Goal: Task Accomplishment & Management: Manage account settings

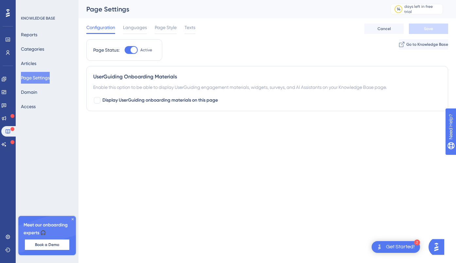
click at [73, 220] on icon at bounding box center [73, 219] width 2 height 2
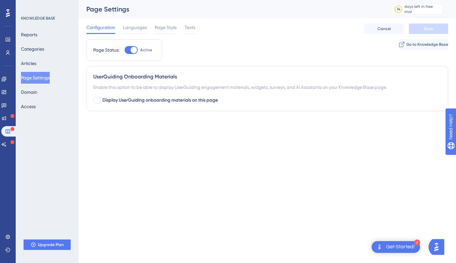
click at [398, 245] on div "Get Started!" at bounding box center [400, 247] width 29 height 7
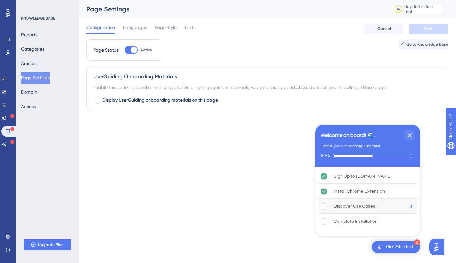
click at [349, 206] on div "Discover Use Cases" at bounding box center [354, 207] width 42 height 8
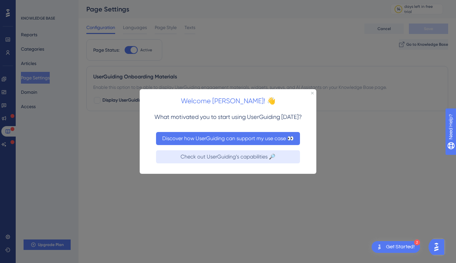
click at [271, 137] on button "Discover how UserGuiding can support my use case 👀" at bounding box center [228, 138] width 144 height 13
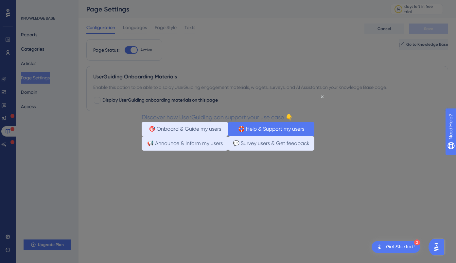
click at [263, 132] on button "🛟 Help & Support my users" at bounding box center [271, 129] width 86 height 14
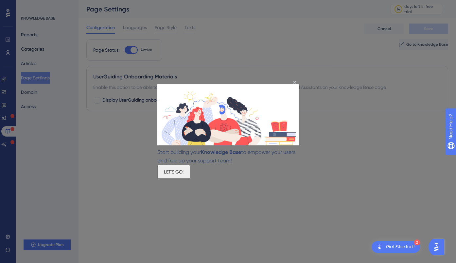
click at [190, 174] on button "LET'S GO!" at bounding box center [173, 172] width 33 height 14
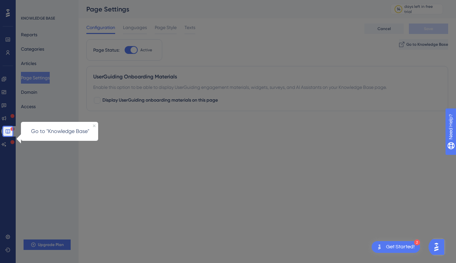
click at [71, 132] on p "Go to "Knowledge Base"" at bounding box center [60, 131] width 68 height 8
click at [7, 134] on icon at bounding box center [7, 131] width 5 height 5
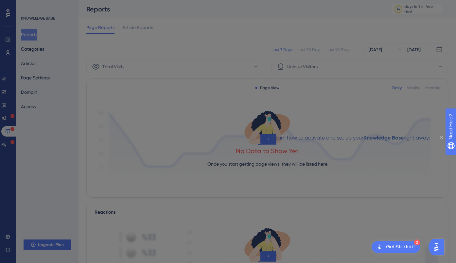
click at [442, 137] on icon "Close Preview" at bounding box center [441, 137] width 3 height 3
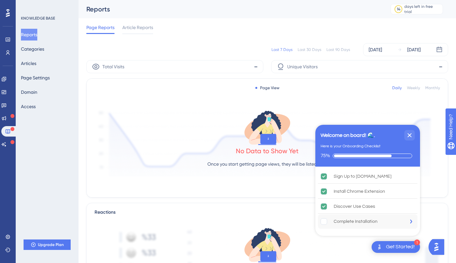
click at [342, 221] on div "Complete Installation" at bounding box center [355, 222] width 44 height 8
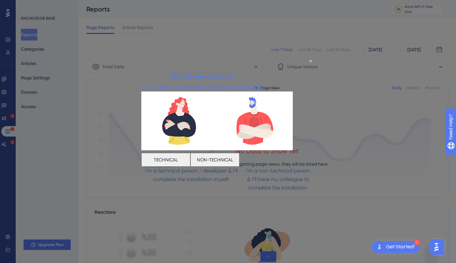
click at [239, 160] on button "NON-TECHNICAL" at bounding box center [214, 160] width 49 height 14
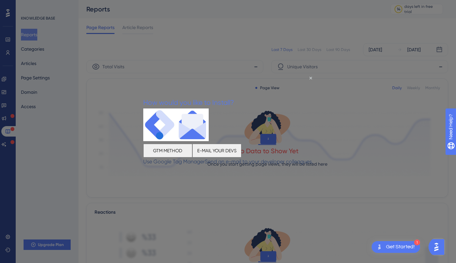
click at [241, 150] on button "E-MAIL YOUR DEVS" at bounding box center [216, 150] width 49 height 14
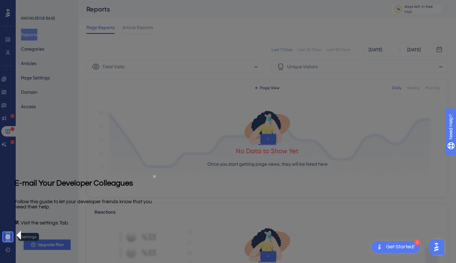
click at [9, 236] on icon at bounding box center [8, 237] width 4 height 4
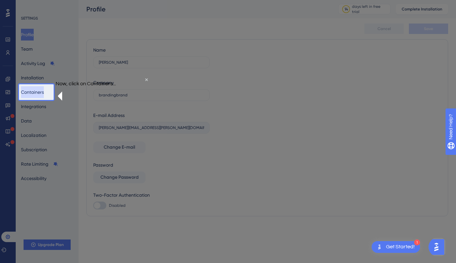
click at [35, 96] on button "Containers" at bounding box center [32, 92] width 23 height 12
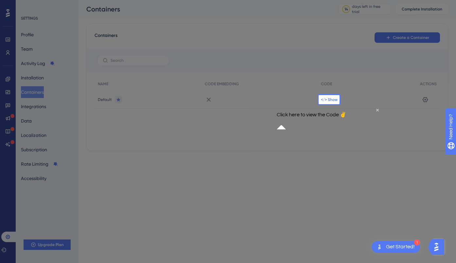
click at [329, 101] on span "</> Show" at bounding box center [329, 99] width 17 height 5
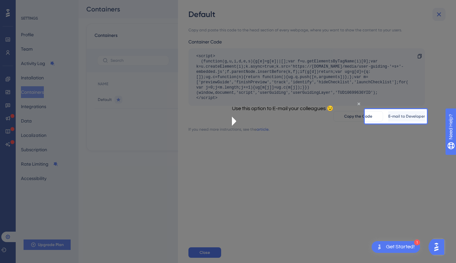
click at [439, 13] on icon at bounding box center [439, 14] width 8 height 8
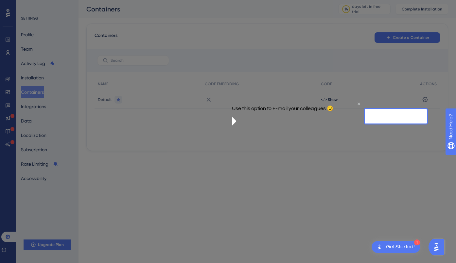
click at [357, 105] on icon "Close Preview" at bounding box center [358, 103] width 3 height 3
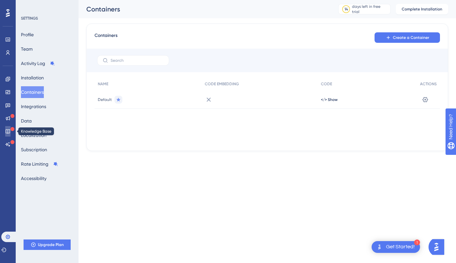
click at [8, 131] on icon at bounding box center [7, 131] width 5 height 5
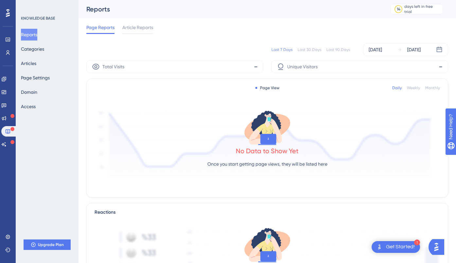
click at [389, 243] on div "1 Get Started!" at bounding box center [395, 247] width 48 height 12
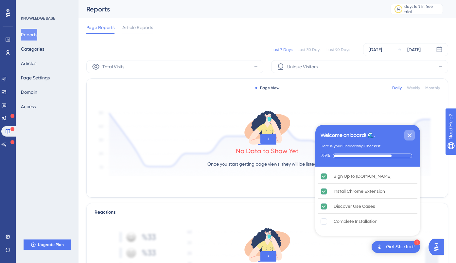
click at [409, 135] on icon "Close Checklist" at bounding box center [409, 135] width 4 height 4
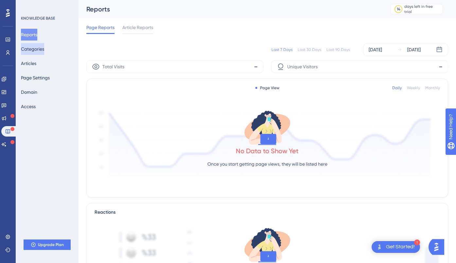
click at [33, 50] on button "Categories" at bounding box center [32, 49] width 23 height 12
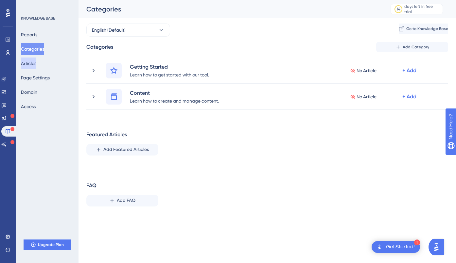
click at [32, 62] on button "Articles" at bounding box center [28, 64] width 15 height 12
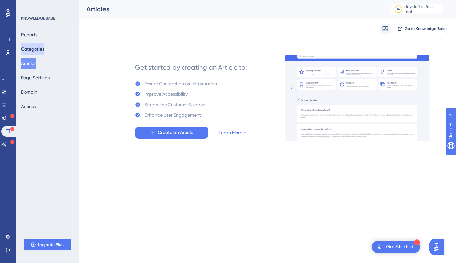
click at [38, 46] on button "Categories" at bounding box center [32, 49] width 23 height 12
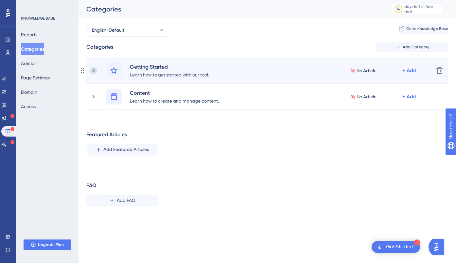
click at [96, 71] on icon at bounding box center [93, 70] width 7 height 7
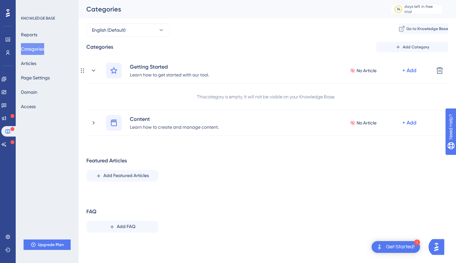
click at [96, 71] on icon at bounding box center [93, 70] width 7 height 7
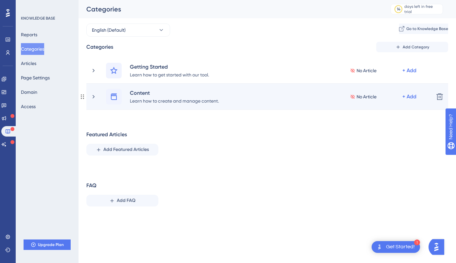
click at [97, 97] on div "Content Learn how to create and manage content. No Article + Add" at bounding box center [259, 97] width 338 height 16
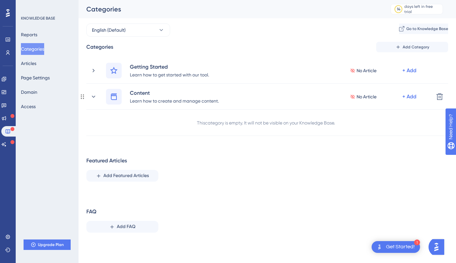
click at [97, 97] on div "Content Learn how to create and manage content. No Article + Add" at bounding box center [259, 97] width 338 height 16
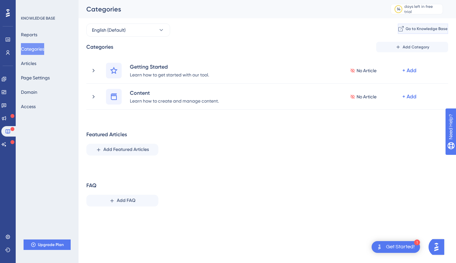
click at [414, 29] on span "Go to Knowledge Base" at bounding box center [426, 28] width 42 height 5
click at [41, 79] on button "Page Settings" at bounding box center [35, 78] width 29 height 12
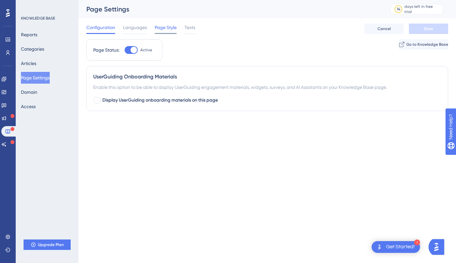
click at [164, 27] on span "Page Style" at bounding box center [166, 28] width 22 height 8
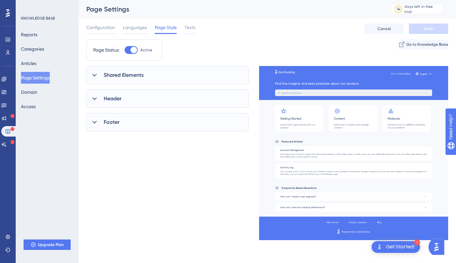
click at [115, 77] on span "Shared Elements" at bounding box center [124, 75] width 40 height 8
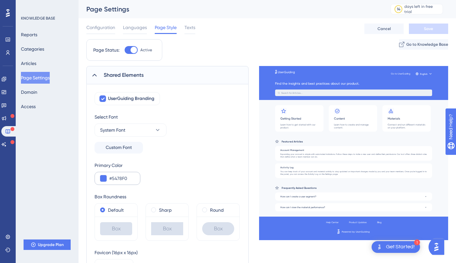
click at [107, 177] on div "#5478F0" at bounding box center [117, 178] width 46 height 13
click at [104, 179] on button at bounding box center [103, 178] width 7 height 7
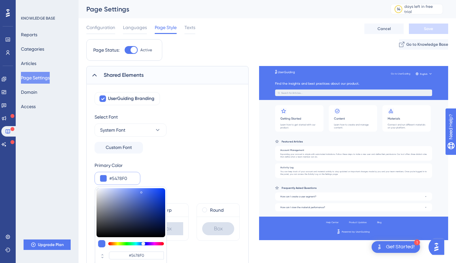
drag, startPoint x: 128, startPoint y: 180, endPoint x: 101, endPoint y: 179, distance: 27.1
click at [101, 179] on div "#5478F0 #5478F0 HEX" at bounding box center [117, 178] width 46 height 13
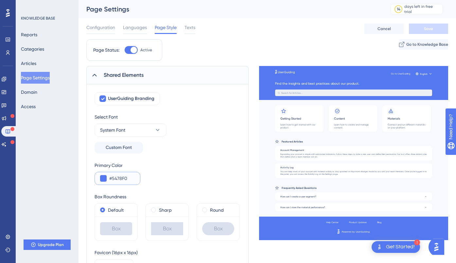
paste input "1A25FF"
type input "#1A25FF"
click at [153, 210] on span at bounding box center [153, 210] width 5 height 5
click at [158, 209] on input "radio" at bounding box center [158, 209] width 0 height 0
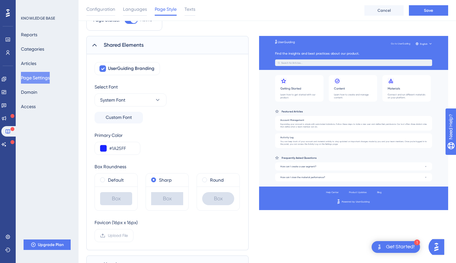
scroll to position [28, 0]
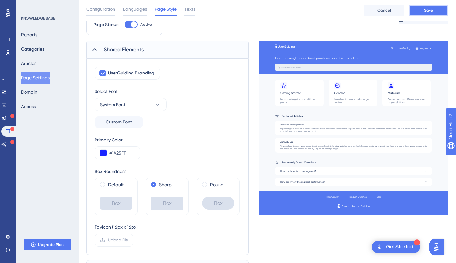
click at [429, 11] on span "Save" at bounding box center [428, 10] width 9 height 5
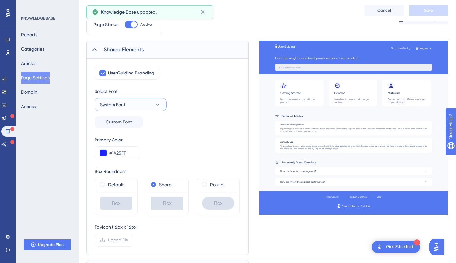
click at [143, 107] on button "System Font" at bounding box center [130, 104] width 72 height 13
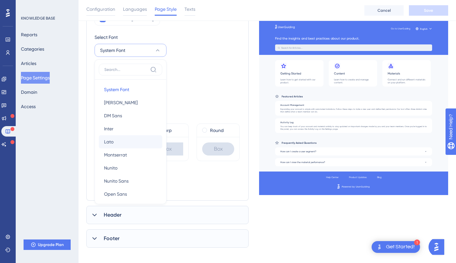
scroll to position [0, 0]
click at [123, 118] on button "DM Sans DM Sans" at bounding box center [130, 116] width 63 height 13
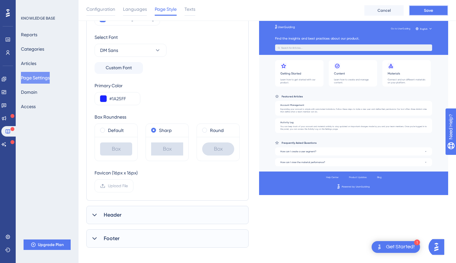
click at [430, 9] on span "Save" at bounding box center [428, 10] width 9 height 5
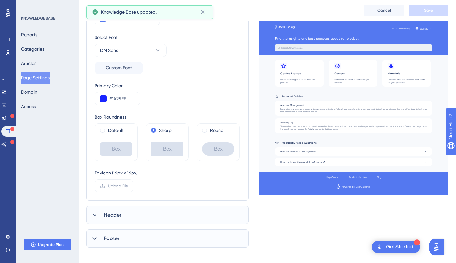
scroll to position [88, 0]
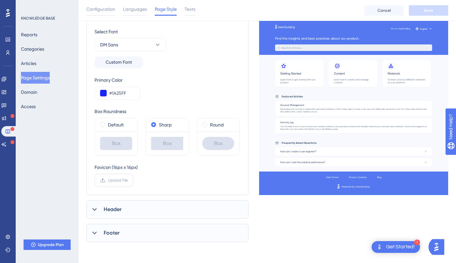
click at [111, 181] on span "Upload File" at bounding box center [118, 180] width 20 height 5
click at [128, 180] on input "Upload File" at bounding box center [128, 180] width 0 height 0
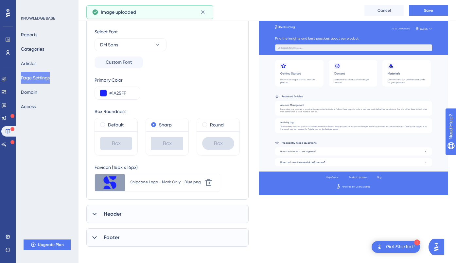
scroll to position [93, 0]
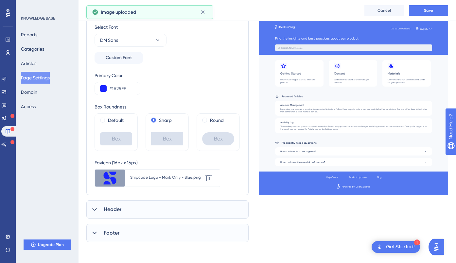
click at [96, 210] on icon at bounding box center [94, 209] width 7 height 7
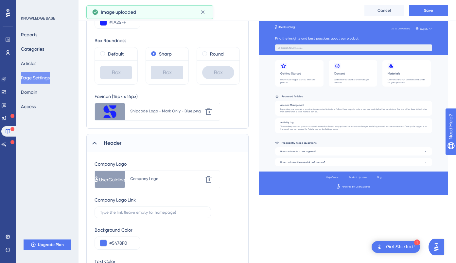
scroll to position [189, 0]
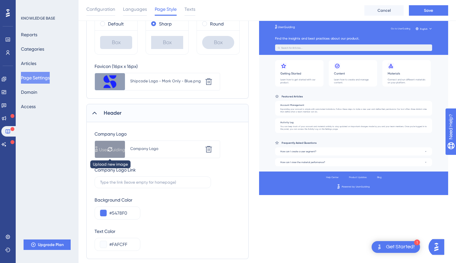
click at [108, 151] on icon at bounding box center [110, 149] width 4 height 4
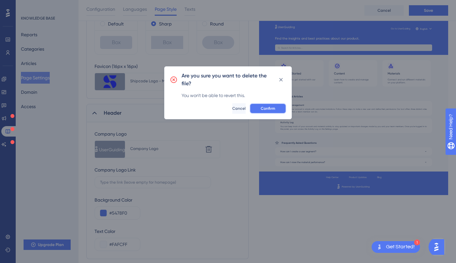
click at [265, 108] on span "Confirm" at bounding box center [268, 108] width 14 height 5
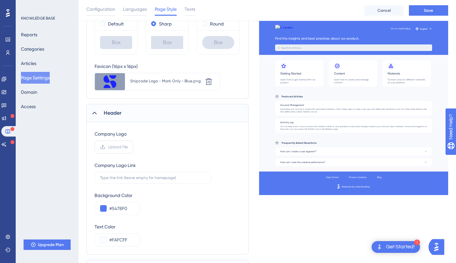
click at [109, 148] on span "Upload File" at bounding box center [118, 146] width 20 height 5
click at [128, 147] on input "Upload File" at bounding box center [128, 147] width 0 height 0
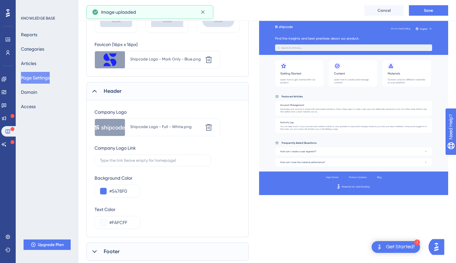
scroll to position [223, 0]
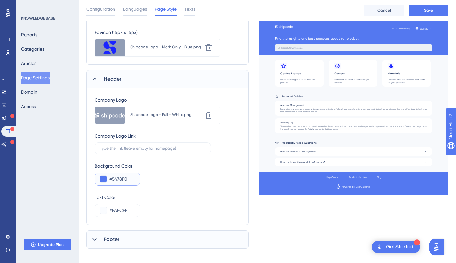
click at [104, 181] on button at bounding box center [103, 179] width 7 height 7
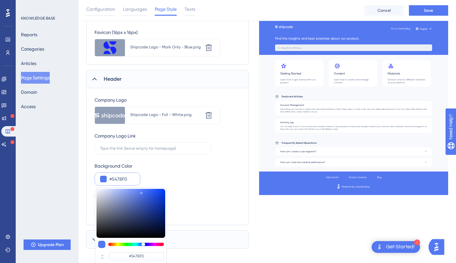
drag, startPoint x: 129, startPoint y: 179, endPoint x: 104, endPoint y: 179, distance: 25.5
click at [104, 179] on div "#5478F0 #5478F0 HEX" at bounding box center [117, 179] width 46 height 13
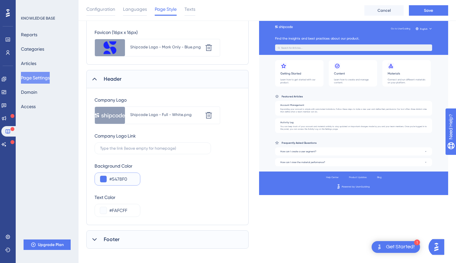
paste input "1A25FF"
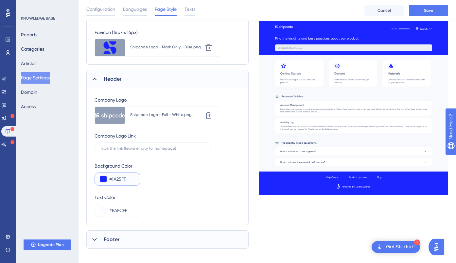
scroll to position [229, 0]
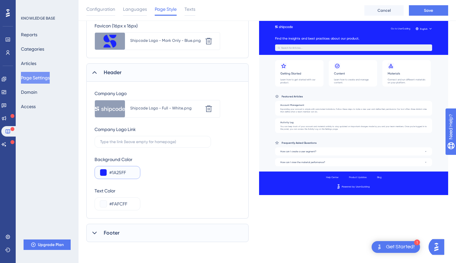
type input "#1A25FF"
click at [95, 232] on icon at bounding box center [94, 233] width 7 height 7
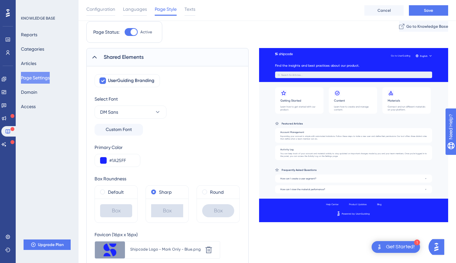
scroll to position [17, 0]
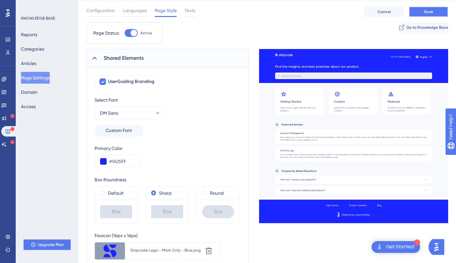
click at [428, 11] on span "Save" at bounding box center [428, 11] width 9 height 5
click at [36, 94] on button "Domain" at bounding box center [29, 92] width 16 height 12
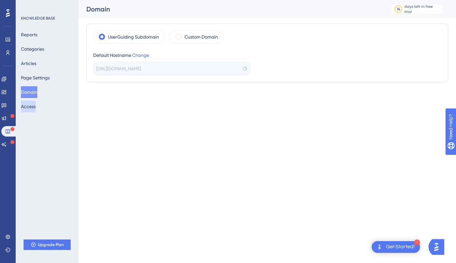
click at [30, 107] on button "Access" at bounding box center [28, 107] width 15 height 12
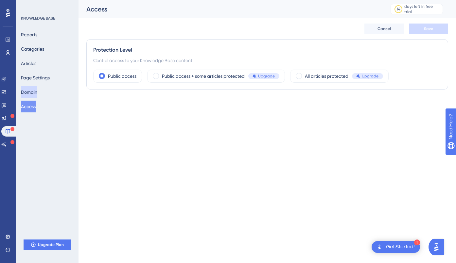
click at [34, 89] on button "Domain" at bounding box center [29, 92] width 16 height 12
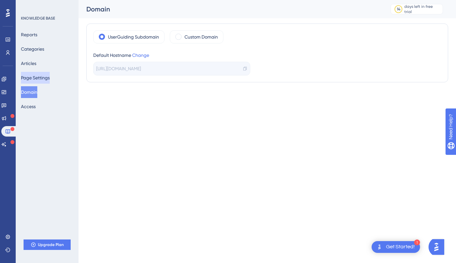
click at [38, 76] on button "Page Settings" at bounding box center [35, 78] width 29 height 12
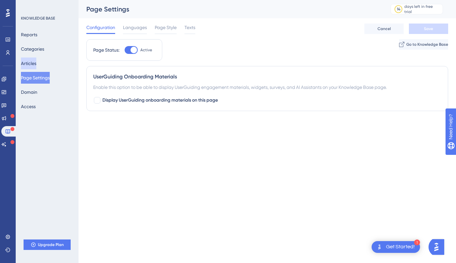
click at [36, 63] on button "Articles" at bounding box center [28, 64] width 15 height 12
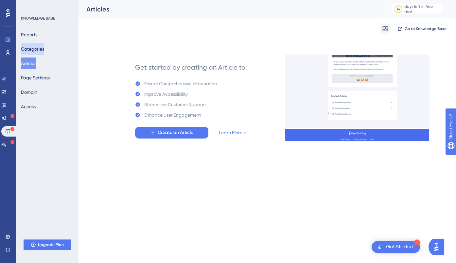
click at [37, 49] on button "Categories" at bounding box center [32, 49] width 23 height 12
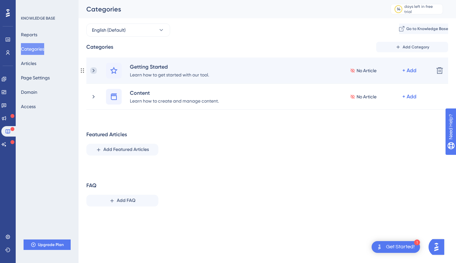
click at [94, 70] on icon at bounding box center [94, 71] width 2 height 4
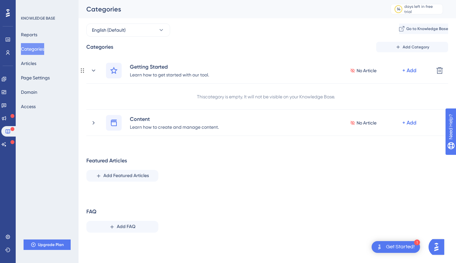
click at [243, 93] on div "This category is empty. It will not be visible on your Knowledge Base." at bounding box center [266, 97] width 138 height 8
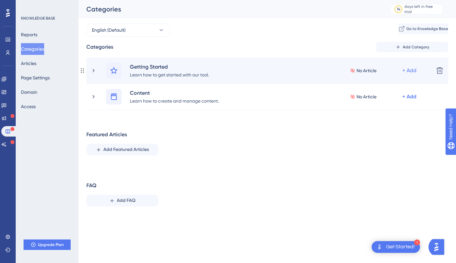
click at [406, 69] on div "+ Add" at bounding box center [409, 71] width 14 height 8
click at [374, 103] on span "Add Articles" at bounding box center [372, 101] width 25 height 8
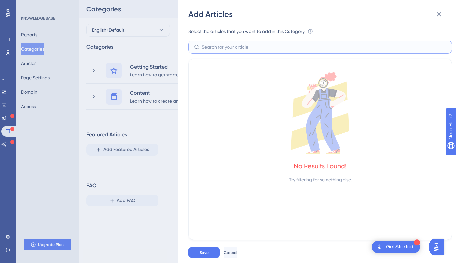
click at [234, 48] on input "text" at bounding box center [324, 46] width 244 height 7
click at [132, 163] on div "Add Articles Select the articles that you want to add in this Category. An arti…" at bounding box center [228, 131] width 456 height 263
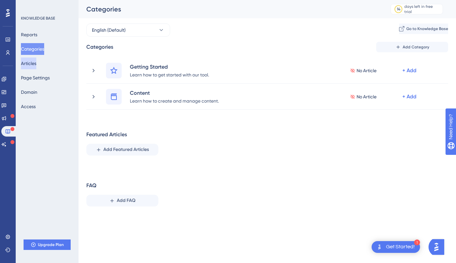
click at [31, 63] on button "Articles" at bounding box center [28, 64] width 15 height 12
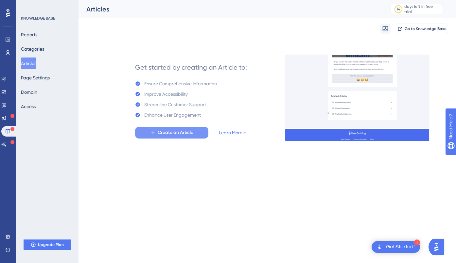
click at [164, 131] on span "Create an Article" at bounding box center [176, 133] width 36 height 8
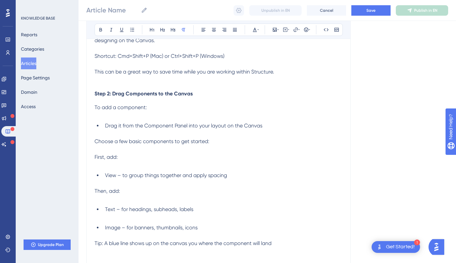
scroll to position [1602, 0]
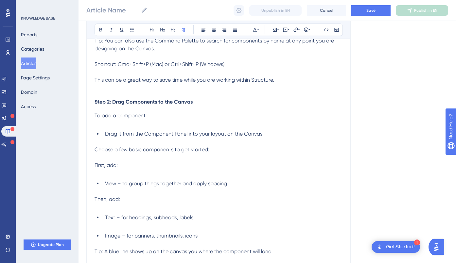
click at [106, 122] on p at bounding box center [218, 124] width 248 height 8
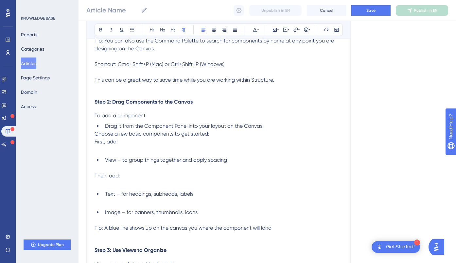
click at [114, 135] on span "Choose a few basic components to get started:" at bounding box center [151, 134] width 115 height 6
click at [96, 150] on p at bounding box center [218, 150] width 248 height 8
click at [95, 135] on span "Choose a few basic components to get started:" at bounding box center [151, 134] width 115 height 6
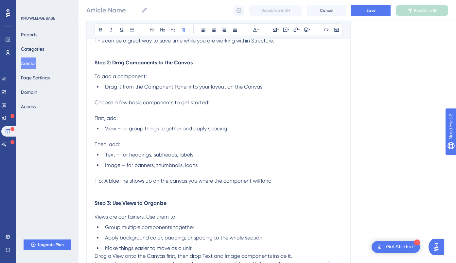
scroll to position [1652, 0]
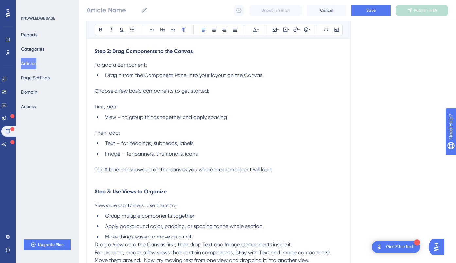
click at [106, 172] on span "Tip: A blue line shows up on the canvas you where the component will land" at bounding box center [182, 169] width 177 height 6
click at [96, 180] on p at bounding box center [218, 178] width 248 height 8
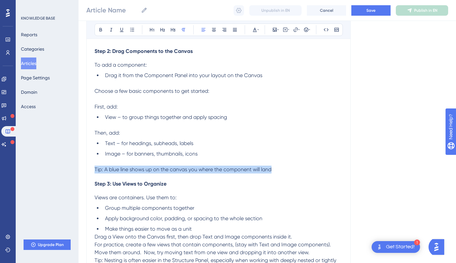
drag, startPoint x: 95, startPoint y: 170, endPoint x: 286, endPoint y: 171, distance: 190.2
click at [286, 171] on p "Tip: A blue line shows up on the canvas you where the component will land" at bounding box center [218, 170] width 248 height 8
click at [326, 31] on icon at bounding box center [325, 29] width 5 height 5
click at [110, 168] on span "Tip: A blue line shows up on the canvas you where the component will land" at bounding box center [224, 170] width 232 height 8
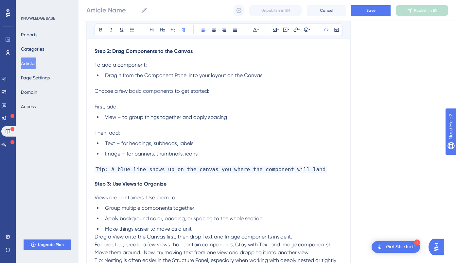
click at [124, 165] on p at bounding box center [218, 162] width 248 height 8
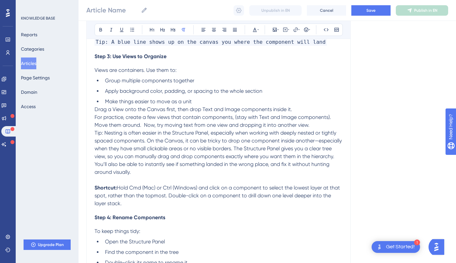
scroll to position [1785, 0]
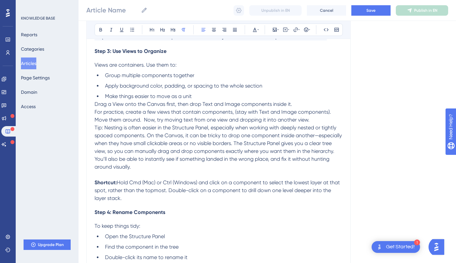
drag, startPoint x: 122, startPoint y: 198, endPoint x: 90, endPoint y: 184, distance: 34.1
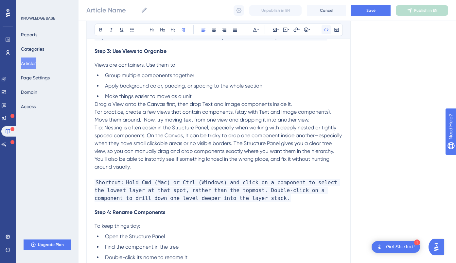
click at [326, 29] on icon at bounding box center [325, 29] width 5 height 5
click at [134, 177] on p at bounding box center [218, 175] width 248 height 8
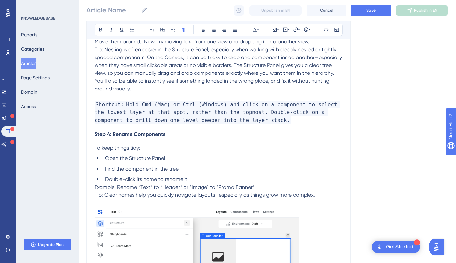
scroll to position [1865, 0]
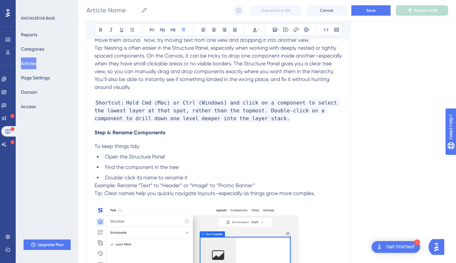
click at [95, 195] on span "Tip: Clear names help you quickly navigate layouts—especially as things grow mo…" at bounding box center [204, 193] width 220 height 6
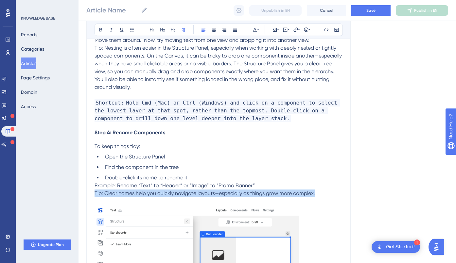
drag, startPoint x: 95, startPoint y: 195, endPoint x: 320, endPoint y: 194, distance: 224.6
click at [320, 194] on p "Tip: Clear names help you quickly navigate layouts—especially as things grow mo…" at bounding box center [218, 194] width 248 height 8
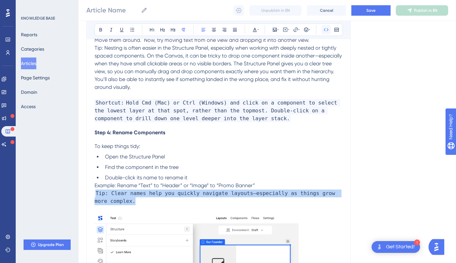
click at [326, 28] on icon at bounding box center [325, 29] width 5 height 5
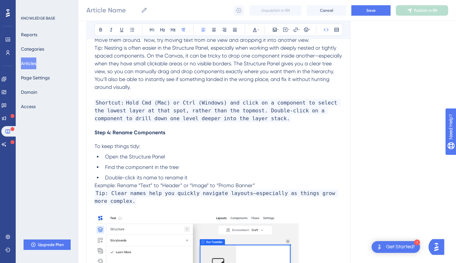
click at [266, 183] on p "Example: Rename “Text” to “Header” or “Image” to “Promo Banner”" at bounding box center [218, 186] width 248 height 8
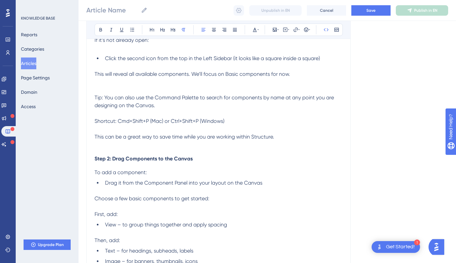
scroll to position [1544, 0]
click at [104, 147] on p at bounding box center [218, 145] width 248 height 8
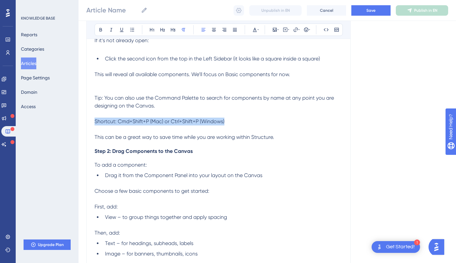
drag, startPoint x: 174, startPoint y: 122, endPoint x: 84, endPoint y: 121, distance: 89.2
click at [325, 28] on icon at bounding box center [325, 29] width 5 height 5
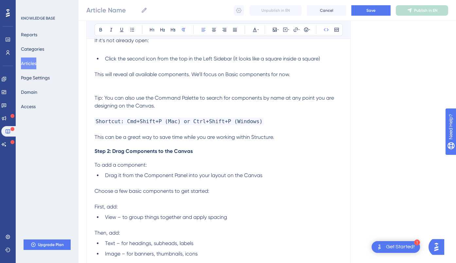
click at [103, 112] on p at bounding box center [218, 114] width 248 height 8
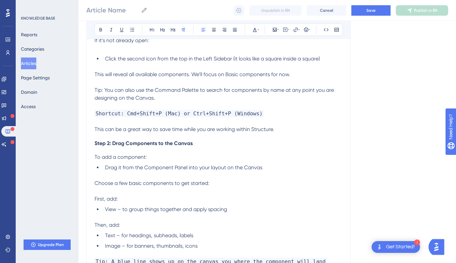
drag, startPoint x: 135, startPoint y: 100, endPoint x: 71, endPoint y: 93, distance: 64.5
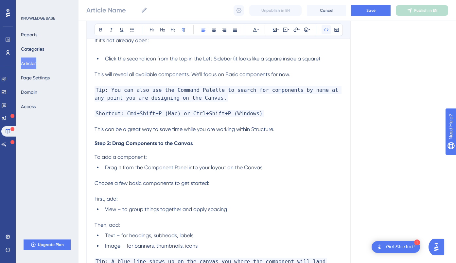
click at [326, 28] on icon at bounding box center [325, 29] width 5 height 5
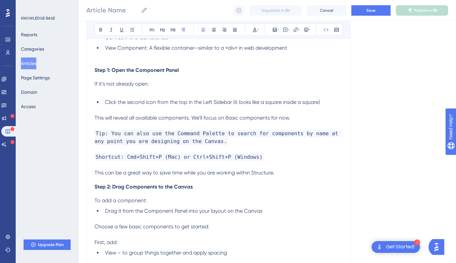
scroll to position [1500, 0]
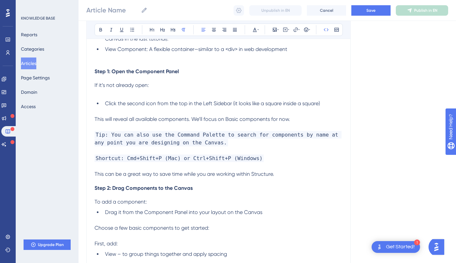
click at [94, 135] on span "Tip: You can also use the Command Palette to search for components by name at a…" at bounding box center [217, 138] width 247 height 15
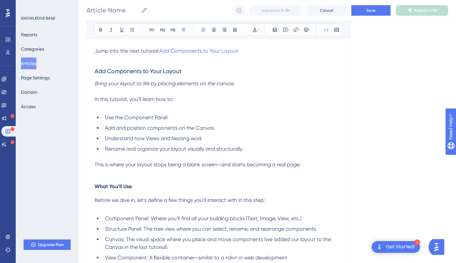
scroll to position [1287, 0]
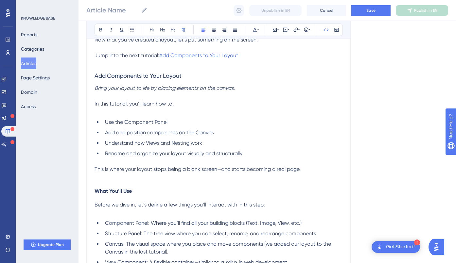
click at [95, 177] on p at bounding box center [218, 177] width 248 height 8
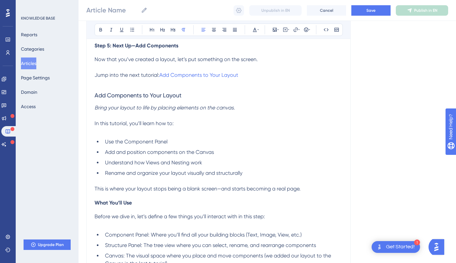
scroll to position [1241, 0]
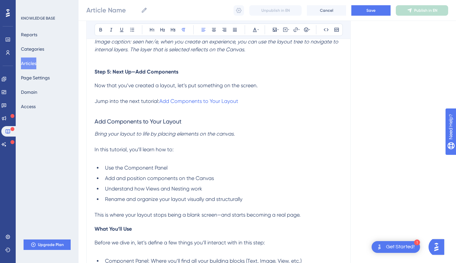
click at [94, 157] on p at bounding box center [218, 158] width 248 height 8
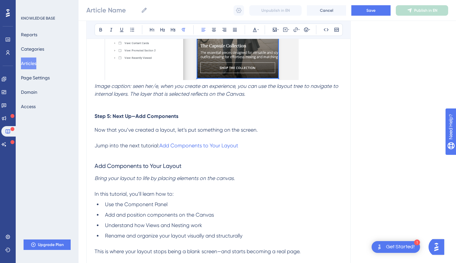
scroll to position [1187, 0]
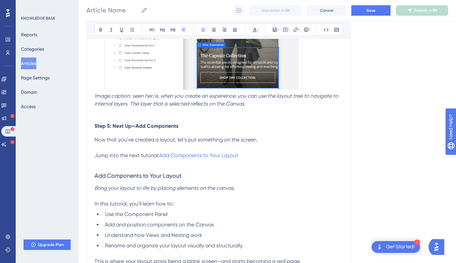
click at [96, 162] on p at bounding box center [218, 164] width 248 height 8
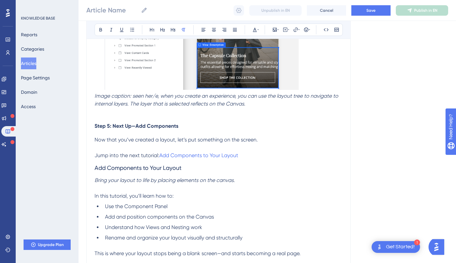
click at [94, 151] on p at bounding box center [218, 148] width 248 height 8
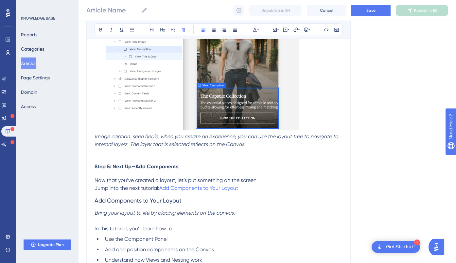
scroll to position [1144, 0]
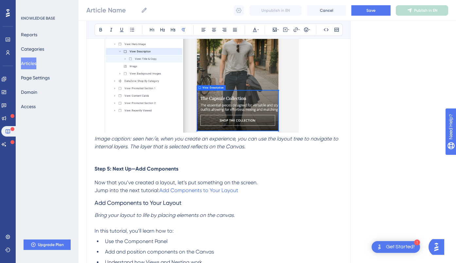
click at [96, 155] on p at bounding box center [218, 155] width 248 height 8
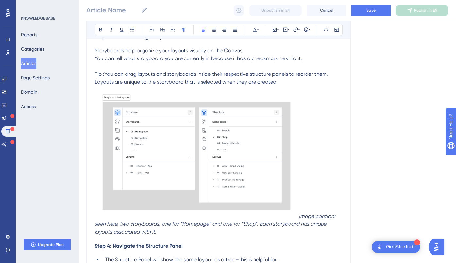
scroll to position [789, 0]
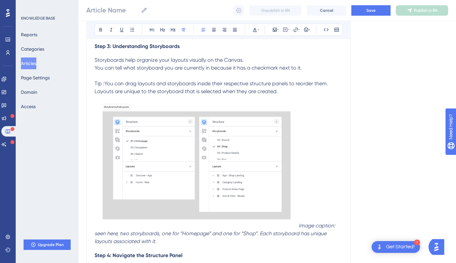
drag, startPoint x: 280, startPoint y: 92, endPoint x: 88, endPoint y: 85, distance: 192.3
click at [326, 28] on icon at bounding box center [325, 29] width 5 height 5
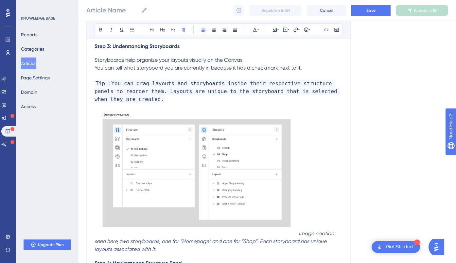
click at [298, 233] on img at bounding box center [196, 173] width 204 height 124
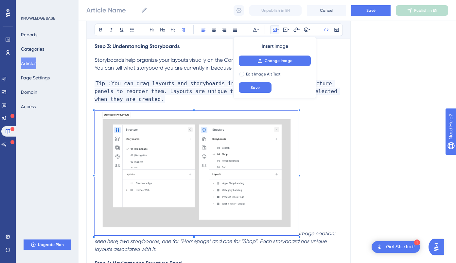
click at [302, 233] on em "Image caption: seen here, two storyboards, one for “Homepage” and one for “Shop…" at bounding box center [215, 241] width 242 height 22
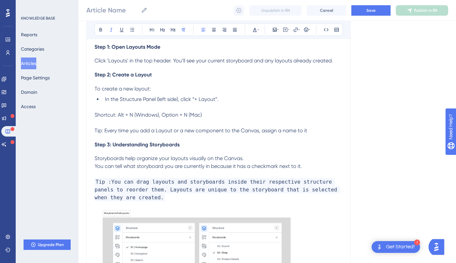
scroll to position [691, 0]
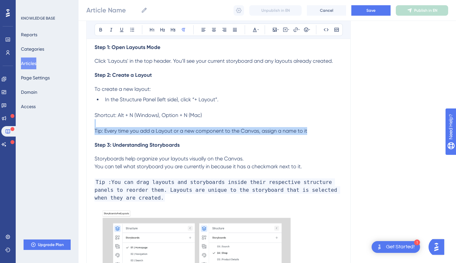
drag, startPoint x: 94, startPoint y: 132, endPoint x: 312, endPoint y: 130, distance: 217.4
click at [312, 130] on p "Tip: Every time you add a Layout or a new component to the Canvas, assign a nam…" at bounding box center [218, 131] width 248 height 8
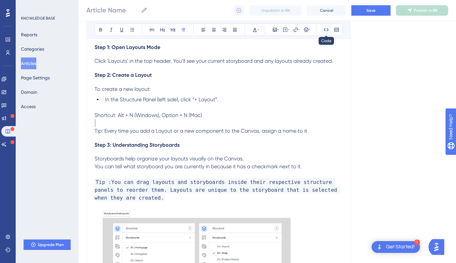
click at [324, 30] on icon at bounding box center [325, 29] width 5 height 5
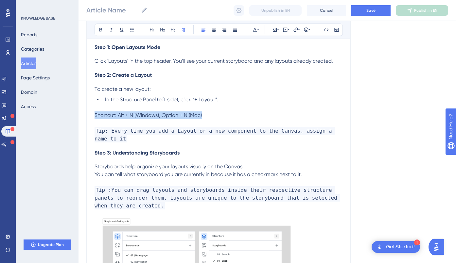
drag, startPoint x: 205, startPoint y: 115, endPoint x: 93, endPoint y: 116, distance: 112.1
click at [326, 30] on icon at bounding box center [325, 29] width 5 height 5
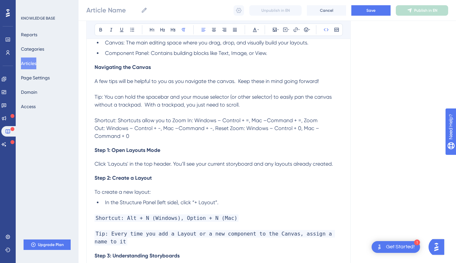
scroll to position [583, 0]
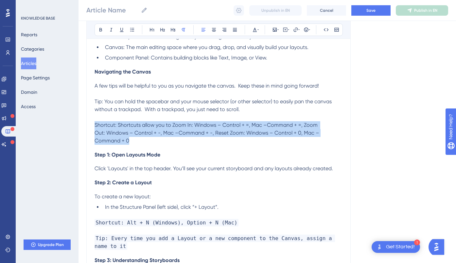
drag, startPoint x: 105, startPoint y: 141, endPoint x: 88, endPoint y: 124, distance: 23.1
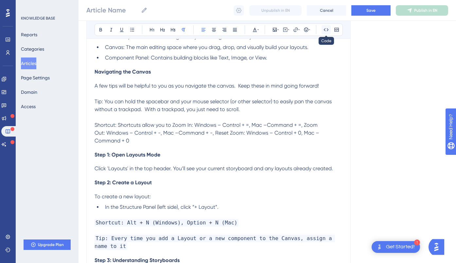
click at [327, 30] on icon at bounding box center [325, 29] width 5 height 5
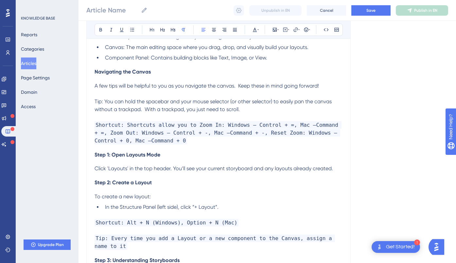
drag, startPoint x: 244, startPoint y: 107, endPoint x: 92, endPoint y: 98, distance: 152.6
click at [327, 28] on icon at bounding box center [325, 29] width 5 height 5
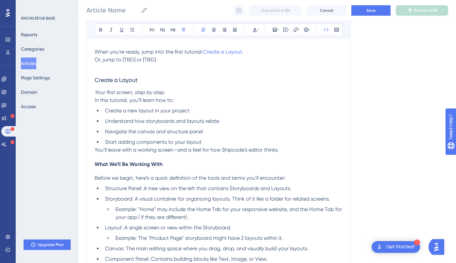
scroll to position [378, 0]
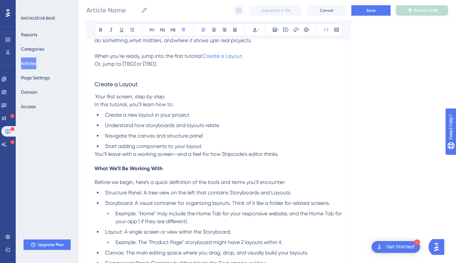
click at [97, 155] on span "You’ll leave with a working screen—and a feel for how Shipcode's editor thinks." at bounding box center [186, 154] width 184 height 6
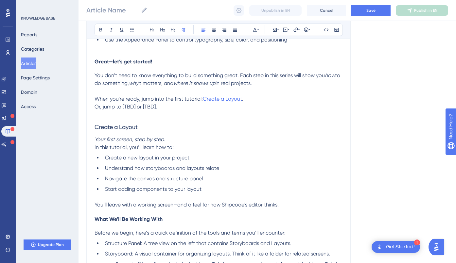
scroll to position [326, 0]
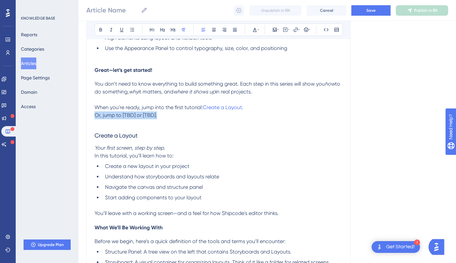
drag, startPoint x: 163, startPoint y: 116, endPoint x: 87, endPoint y: 118, distance: 75.5
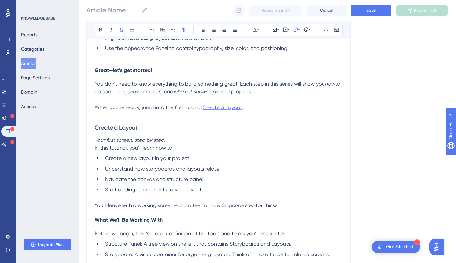
click at [220, 104] on span "Create a Layout" at bounding box center [222, 107] width 39 height 6
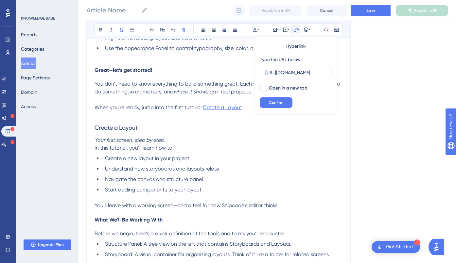
scroll to position [0, 218]
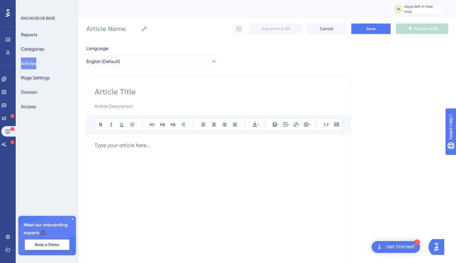
click at [133, 188] on div at bounding box center [218, 214] width 248 height 144
click at [131, 164] on div at bounding box center [218, 214] width 248 height 144
click at [124, 148] on p at bounding box center [218, 146] width 248 height 8
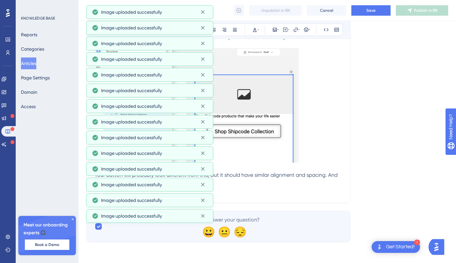
scroll to position [4496, 0]
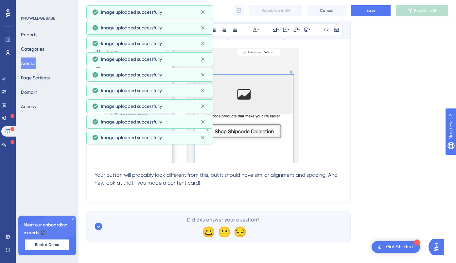
click at [306, 175] on span "Your button will probably look different from this, but it should have similar …" at bounding box center [216, 179] width 244 height 14
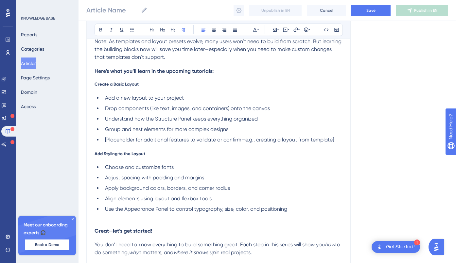
scroll to position [0, 0]
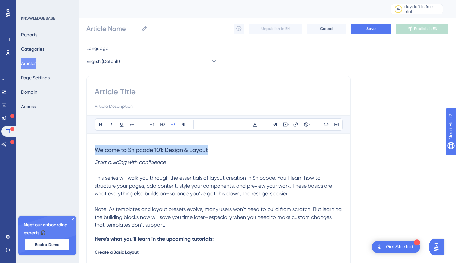
drag, startPoint x: 215, startPoint y: 150, endPoint x: 147, endPoint y: 143, distance: 68.0
click at [147, 143] on h3 "Welcome to Shipcode 101: Design & Layout" at bounding box center [218, 150] width 248 height 17
click at [109, 95] on input at bounding box center [218, 92] width 248 height 10
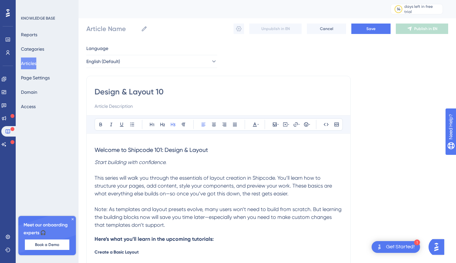
type input "Design & Layout 101"
click at [113, 172] on p at bounding box center [218, 170] width 248 height 8
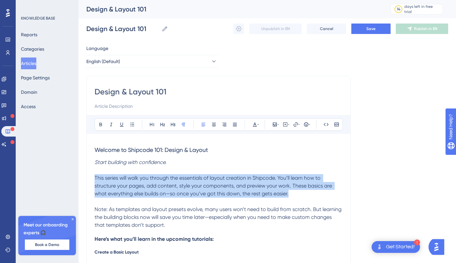
drag, startPoint x: 94, startPoint y: 177, endPoint x: 294, endPoint y: 192, distance: 199.6
click at [294, 192] on p "This series will walk you through the essentials of layout creation in Shipcode…" at bounding box center [218, 186] width 248 height 24
copy span "This series will walk you through the essentials of layout creation in Shipcode…"
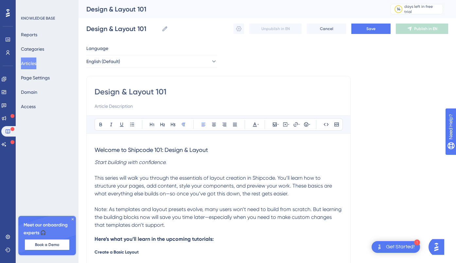
click at [107, 106] on input at bounding box center [218, 106] width 248 height 8
paste input "This series will walk you through the essentials of layout creation in Shipcode…"
type input "This series will walk you through the essentials of layout creation in Shipcode…"
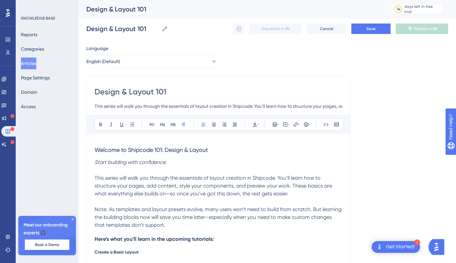
click at [293, 193] on p "This series will walk you through the essentials of layout creation in Shipcode…" at bounding box center [218, 186] width 248 height 24
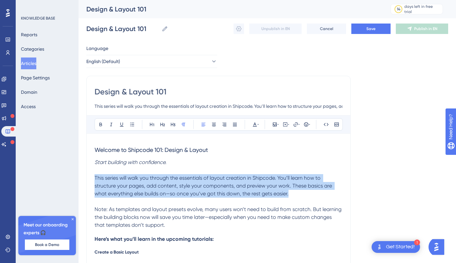
drag, startPoint x: 293, startPoint y: 194, endPoint x: 87, endPoint y: 179, distance: 206.5
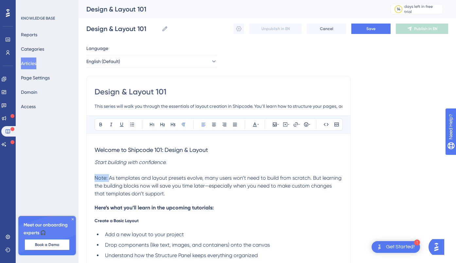
drag, startPoint x: 108, startPoint y: 179, endPoint x: 82, endPoint y: 180, distance: 25.5
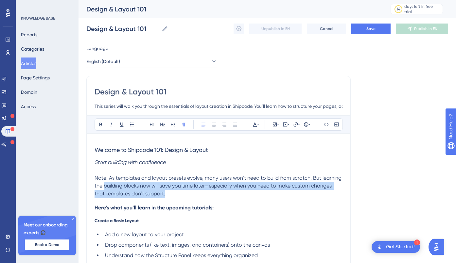
drag, startPoint x: 167, startPoint y: 194, endPoint x: 104, endPoint y: 183, distance: 64.1
click at [104, 183] on p "Note: As templates and layout presets evolve, many users won’t need to build fr…" at bounding box center [218, 186] width 248 height 24
click at [104, 183] on span "Note: As templates and layout presets evolve, many users won’t need to build fr…" at bounding box center [218, 186] width 248 height 22
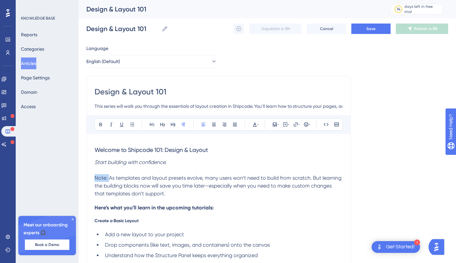
drag, startPoint x: 109, startPoint y: 177, endPoint x: 88, endPoint y: 177, distance: 20.6
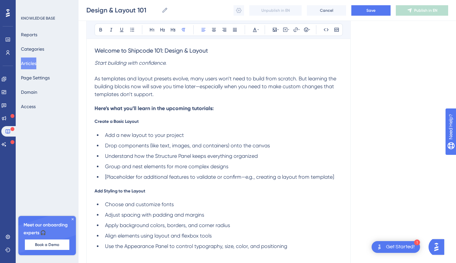
scroll to position [99, 0]
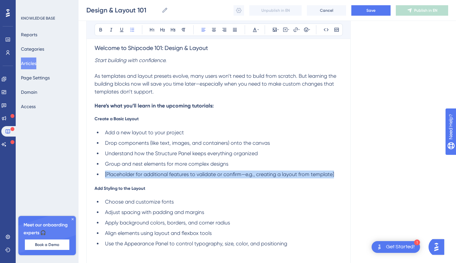
drag, startPoint x: 338, startPoint y: 173, endPoint x: 81, endPoint y: 175, distance: 256.6
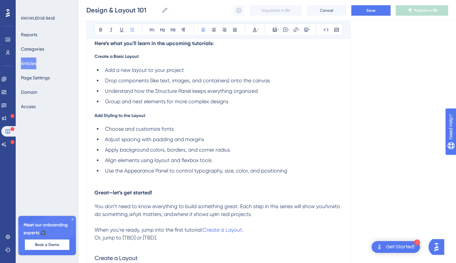
scroll to position [168, 0]
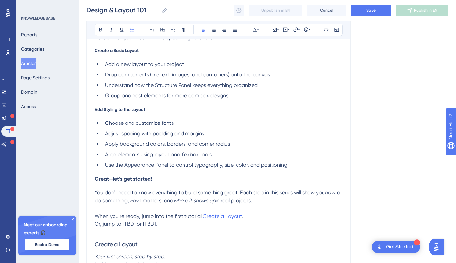
click at [111, 211] on p at bounding box center [218, 209] width 248 height 8
drag, startPoint x: 161, startPoint y: 226, endPoint x: 87, endPoint y: 226, distance: 73.9
click at [298, 30] on icon at bounding box center [298, 29] width 1 height 5
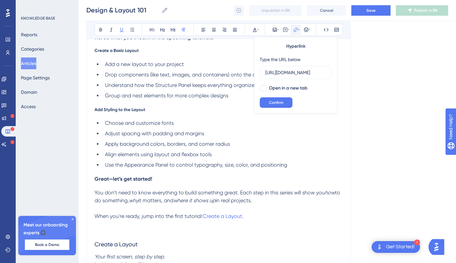
scroll to position [0, 0]
drag, startPoint x: 326, startPoint y: 72, endPoint x: 246, endPoint y: 67, distance: 79.9
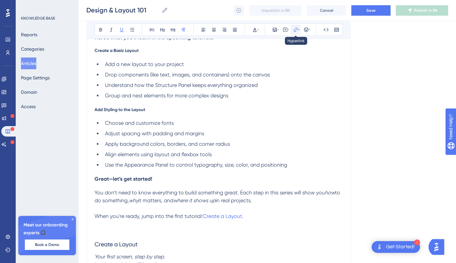
click at [298, 29] on icon at bounding box center [298, 29] width 1 height 5
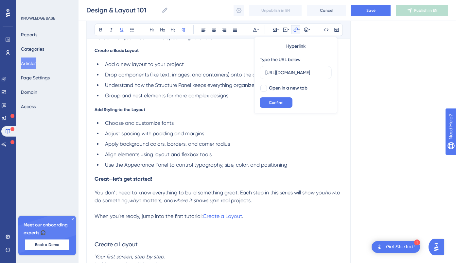
scroll to position [0, 218]
click at [305, 72] on input "[URL][DOMAIN_NAME]" at bounding box center [295, 72] width 61 height 7
click at [279, 102] on span "Confirm" at bounding box center [276, 102] width 14 height 5
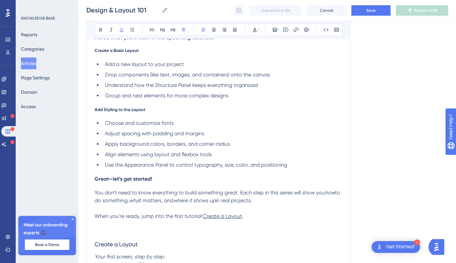
click at [191, 212] on p "When you're ready, jump into the first tutorial: Create a Layout ." at bounding box center [218, 216] width 248 height 8
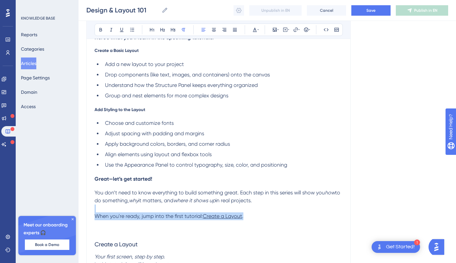
drag, startPoint x: 252, startPoint y: 216, endPoint x: 110, endPoint y: 211, distance: 142.0
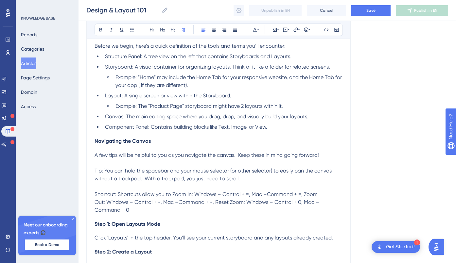
scroll to position [437, 0]
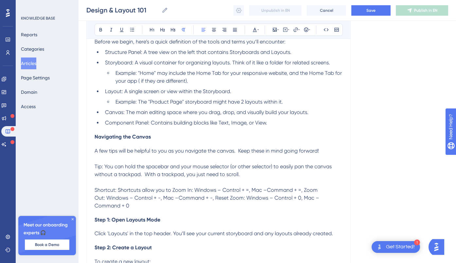
click at [104, 158] on p at bounding box center [218, 159] width 248 height 8
drag, startPoint x: 244, startPoint y: 173, endPoint x: 76, endPoint y: 169, distance: 167.4
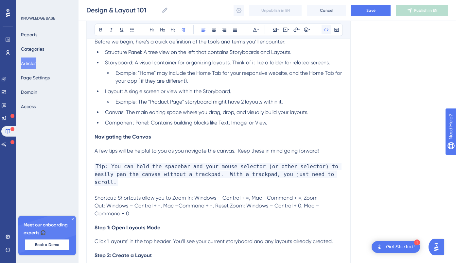
click at [326, 29] on icon at bounding box center [325, 29] width 5 height 5
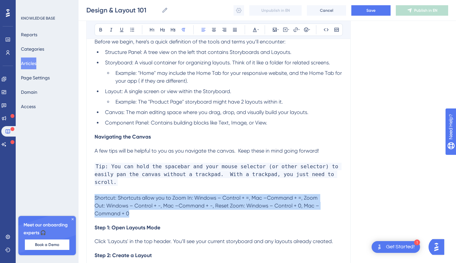
drag, startPoint x: 106, startPoint y: 213, endPoint x: 92, endPoint y: 200, distance: 19.2
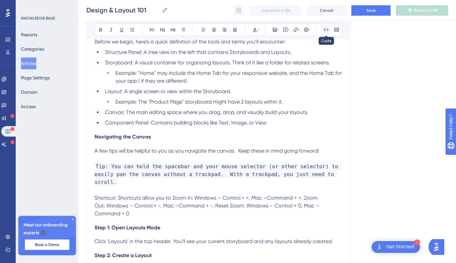
click at [324, 30] on icon at bounding box center [325, 29] width 5 height 5
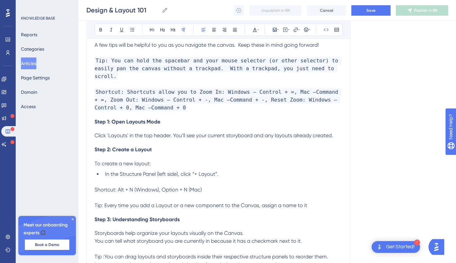
scroll to position [561, 0]
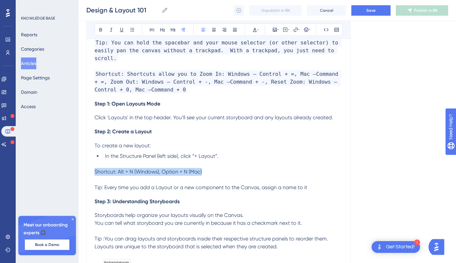
drag, startPoint x: 206, startPoint y: 173, endPoint x: 90, endPoint y: 175, distance: 115.7
click at [327, 29] on icon at bounding box center [325, 29] width 5 height 5
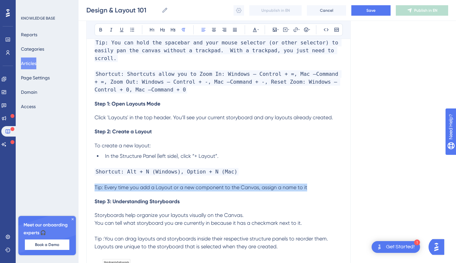
drag, startPoint x: 315, startPoint y: 186, endPoint x: 93, endPoint y: 187, distance: 221.6
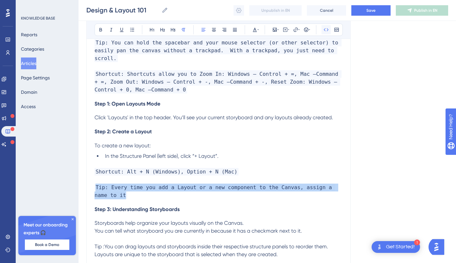
click at [326, 31] on icon at bounding box center [325, 29] width 5 height 5
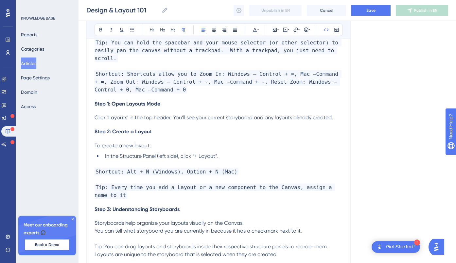
click at [118, 187] on span "Tip: Every time you add a Layout or a new component to the Canvas, assign a nam…" at bounding box center [214, 191] width 240 height 15
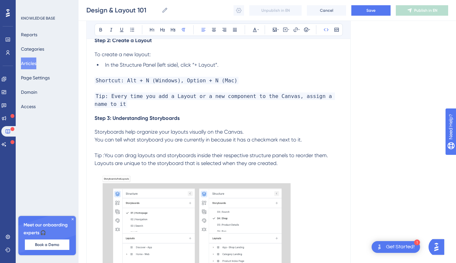
scroll to position [663, 0]
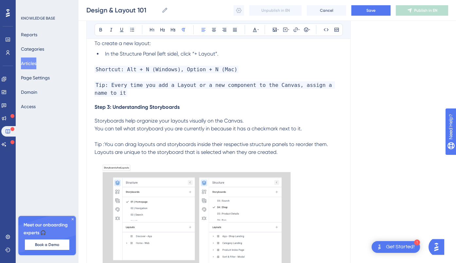
drag, startPoint x: 280, startPoint y: 152, endPoint x: 74, endPoint y: 145, distance: 206.0
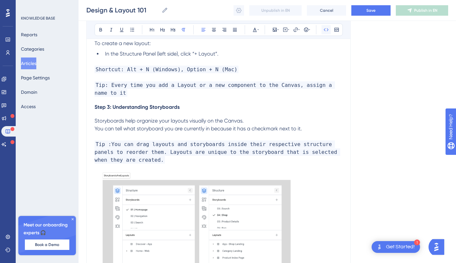
click at [323, 29] on icon at bounding box center [325, 29] width 5 height 5
click at [109, 145] on span "Tip :You can drag layouts and storyboards inside their respective structure pan…" at bounding box center [216, 152] width 245 height 23
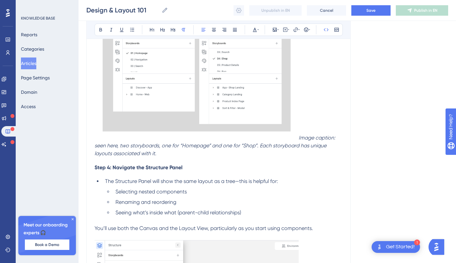
scroll to position [823, 0]
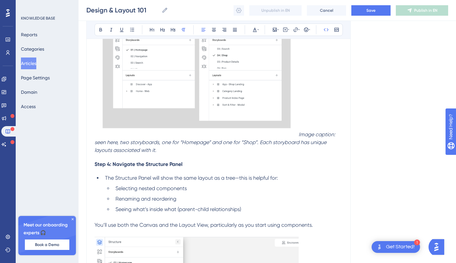
click at [297, 133] on img at bounding box center [196, 74] width 204 height 124
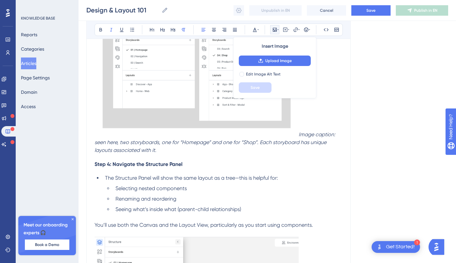
click at [301, 133] on em "Image caption: seen here, two storyboards, one for “Homepage” and one for “Shop…" at bounding box center [215, 142] width 242 height 22
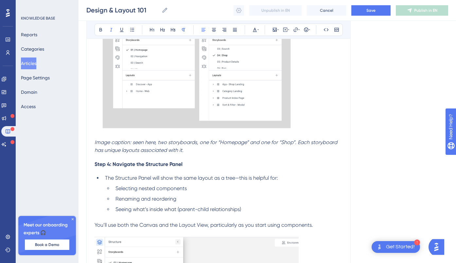
click at [232, 92] on img at bounding box center [196, 74] width 204 height 124
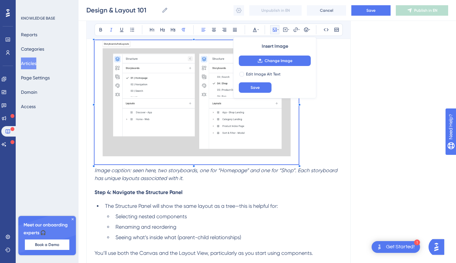
scroll to position [794, 0]
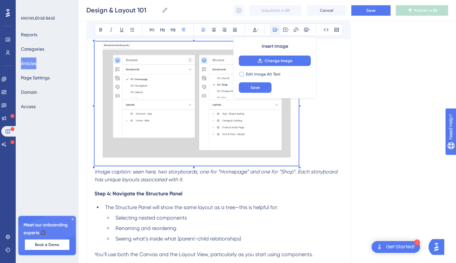
click at [242, 74] on div at bounding box center [241, 74] width 5 height 5
click at [242, 74] on icon at bounding box center [241, 74] width 3 height 5
checkbox input "false"
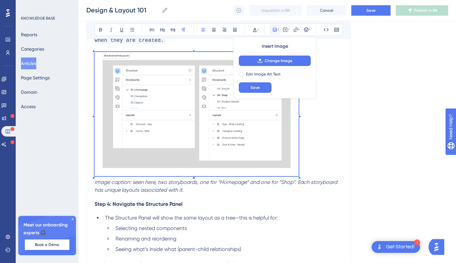
scroll to position [781, 0]
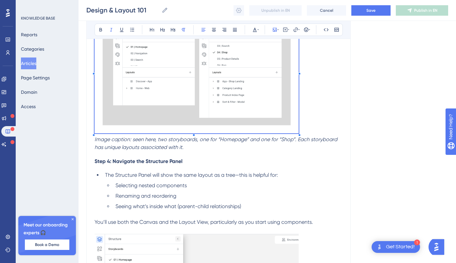
scroll to position [830, 0]
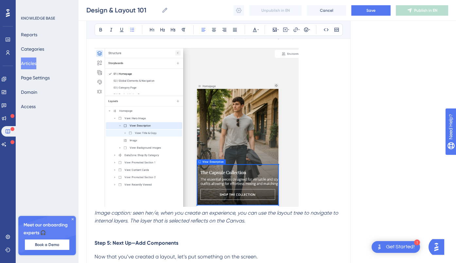
scroll to position [1030, 0]
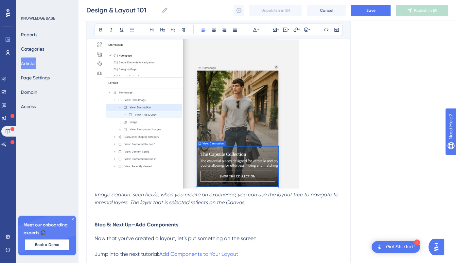
click at [157, 194] on em "Image caption: seen her/e, when you create an experience, you can use the layou…" at bounding box center [216, 199] width 245 height 14
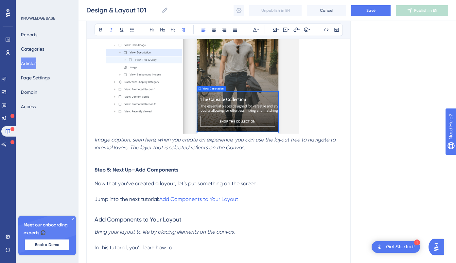
scroll to position [1098, 0]
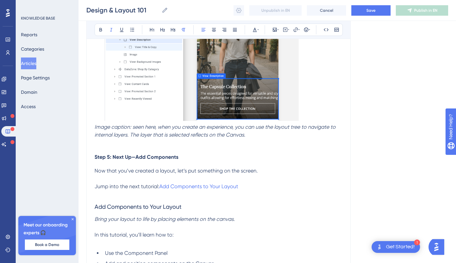
click at [139, 187] on span "Jump into the next tutorial:" at bounding box center [126, 186] width 65 height 6
click at [299, 29] on icon at bounding box center [298, 29] width 1 height 5
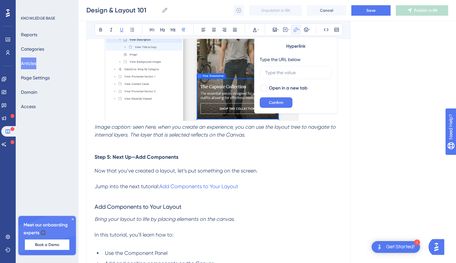
scroll to position [0, 0]
click at [278, 102] on span "Confirm" at bounding box center [276, 102] width 14 height 5
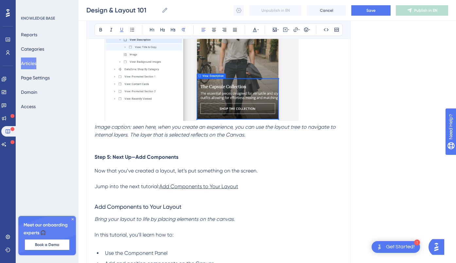
click at [250, 186] on p "Jump into the next tutorial: Add Components to Your Layout" at bounding box center [218, 187] width 248 height 8
drag, startPoint x: 258, startPoint y: 190, endPoint x: 92, endPoint y: 180, distance: 166.0
drag, startPoint x: 94, startPoint y: 183, endPoint x: 191, endPoint y: 194, distance: 97.0
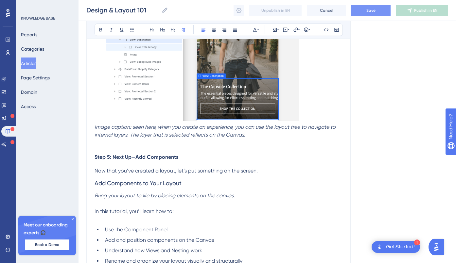
click at [369, 12] on span "Save" at bounding box center [370, 10] width 9 height 5
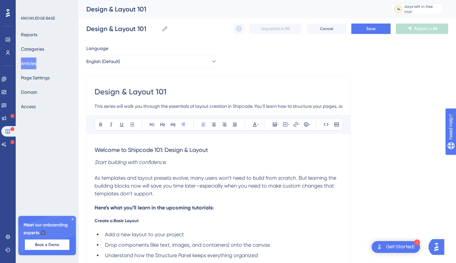
click at [142, 106] on input "This series will walk you through the essentials of layout creation in Shipcode…" at bounding box center [218, 106] width 248 height 8
drag, startPoint x: 256, startPoint y: 106, endPoint x: 375, endPoint y: 111, distance: 118.8
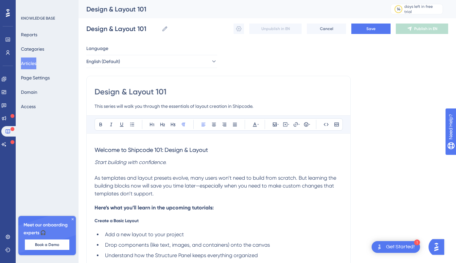
type input "This series will walk you through the essentials of layout creation in Shipcode."
click at [109, 177] on span "As templates and layout presets evolve, many users won’t need to build from scr…" at bounding box center [215, 186] width 243 height 22
click at [99, 179] on span "As templates and layout presets evolve, many users won’t need to build from scr…" at bounding box center [215, 186] width 243 height 22
click at [95, 178] on span "As templates and layout presets evolve, many users won’t need to build from scr…" at bounding box center [215, 186] width 243 height 22
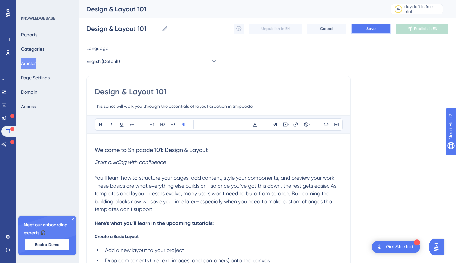
click at [371, 27] on span "Save" at bounding box center [370, 28] width 9 height 5
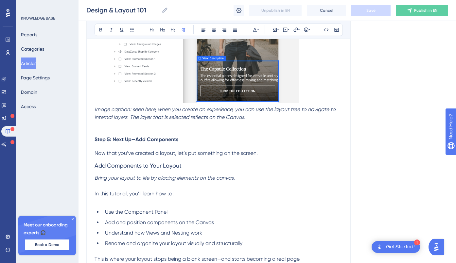
scroll to position [1132, 0]
click at [116, 127] on p at bounding box center [218, 125] width 248 height 8
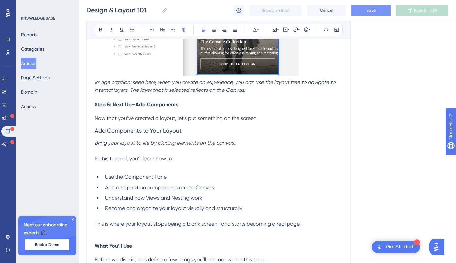
scroll to position [1169, 0]
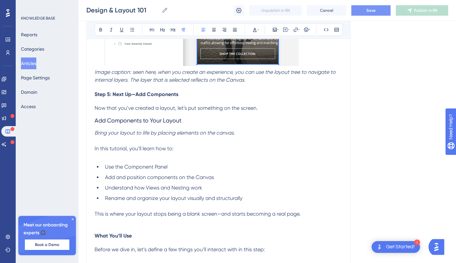
click at [108, 159] on p at bounding box center [218, 157] width 248 height 8
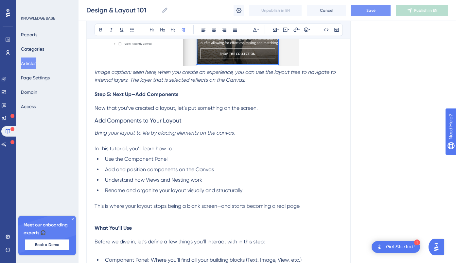
click at [98, 201] on p at bounding box center [218, 198] width 248 height 8
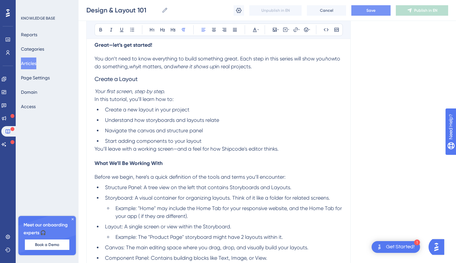
scroll to position [315, 0]
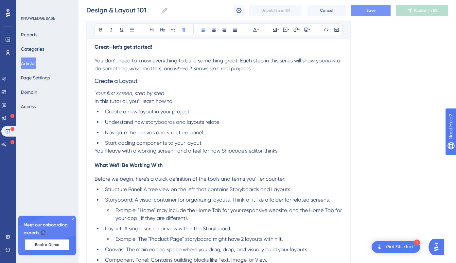
click at [209, 141] on li "Start adding components to your layout" at bounding box center [222, 143] width 240 height 8
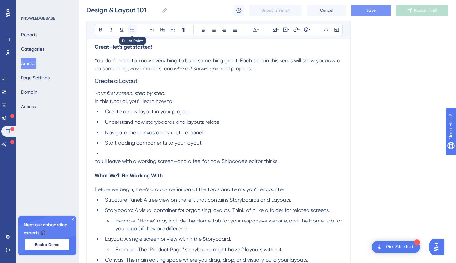
click at [133, 30] on icon at bounding box center [131, 29] width 5 height 5
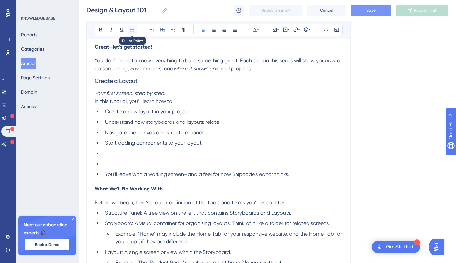
click at [132, 29] on icon at bounding box center [131, 29] width 5 height 5
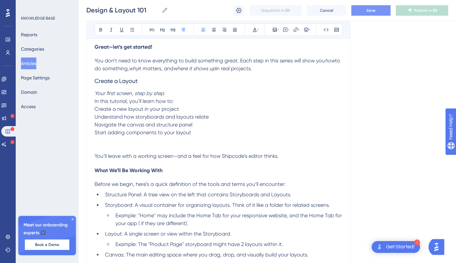
click at [109, 138] on p at bounding box center [218, 141] width 248 height 8
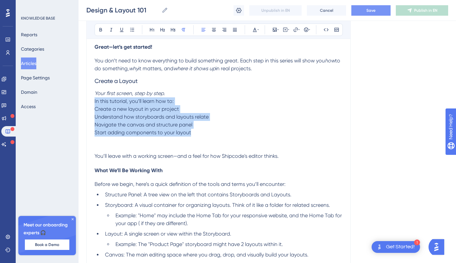
drag, startPoint x: 190, startPoint y: 131, endPoint x: 92, endPoint y: 101, distance: 103.3
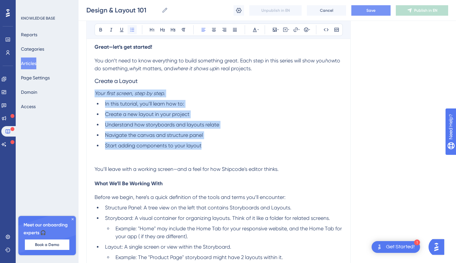
click at [134, 28] on icon at bounding box center [132, 30] width 4 height 4
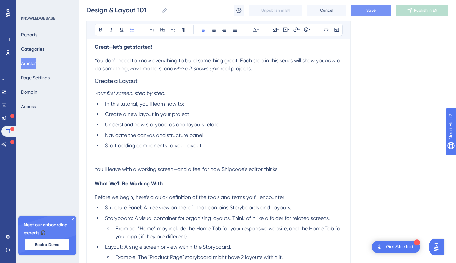
click at [101, 160] on p at bounding box center [218, 162] width 248 height 8
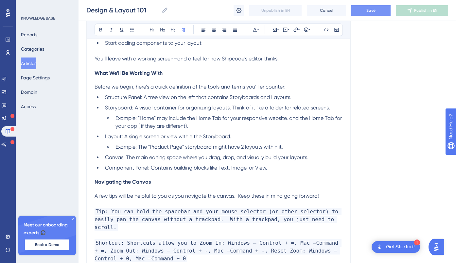
scroll to position [421, 0]
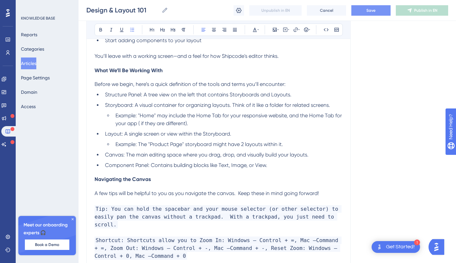
click at [141, 126] on span "Example: "Home" may include the Home Tab for your responsive website, and the H…" at bounding box center [228, 119] width 227 height 14
click at [154, 120] on li "Example: "Home" may include the Home Tab for your responsive website, and the H…" at bounding box center [227, 120] width 229 height 16
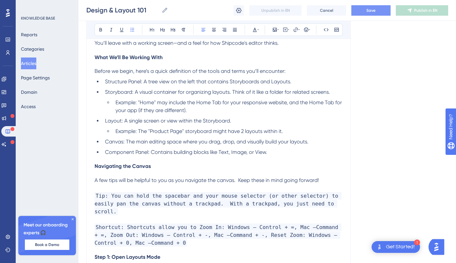
scroll to position [436, 0]
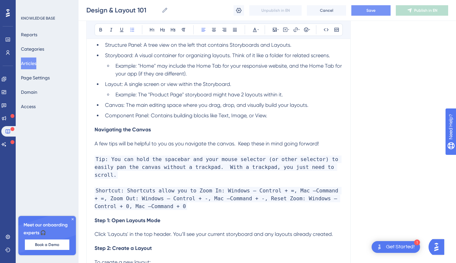
click at [131, 103] on span "Canvas: The main editing space where you drag, drop, and visually build your la…" at bounding box center [206, 105] width 203 height 6
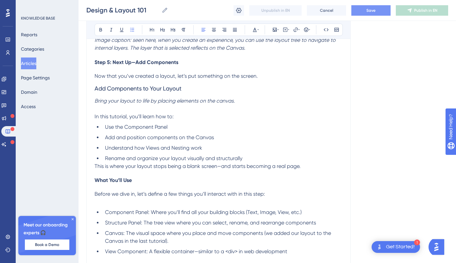
scroll to position [1216, 0]
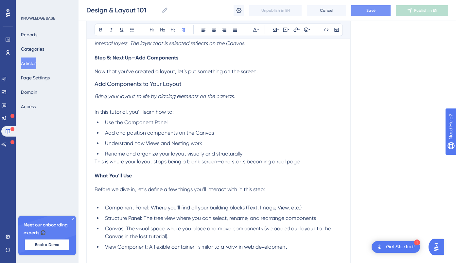
click at [102, 104] on p at bounding box center [218, 104] width 248 height 8
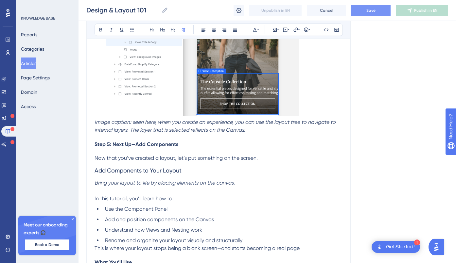
scroll to position [1174, 0]
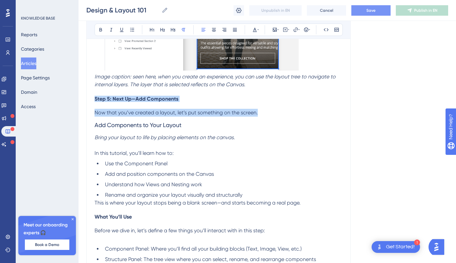
drag, startPoint x: 95, startPoint y: 99, endPoint x: 262, endPoint y: 114, distance: 168.3
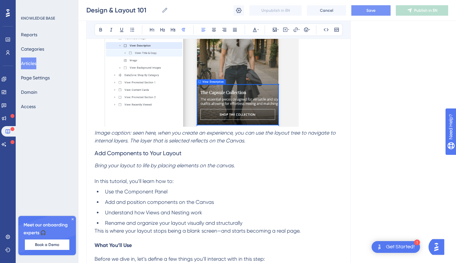
scroll to position [1121, 0]
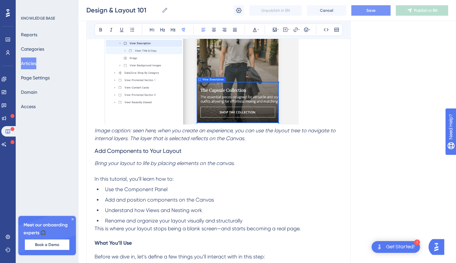
click at [114, 173] on p at bounding box center [218, 171] width 248 height 8
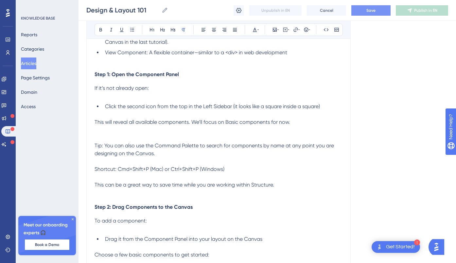
scroll to position [1408, 0]
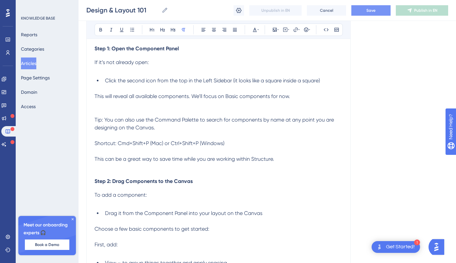
click at [114, 108] on p at bounding box center [218, 108] width 248 height 16
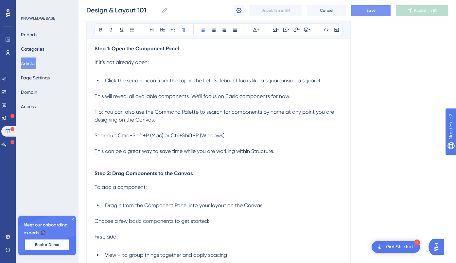
drag, startPoint x: 160, startPoint y: 120, endPoint x: 87, endPoint y: 111, distance: 73.5
click at [326, 28] on icon at bounding box center [325, 29] width 5 height 5
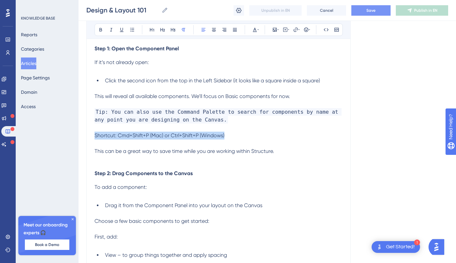
drag, startPoint x: 230, startPoint y: 135, endPoint x: 92, endPoint y: 135, distance: 138.6
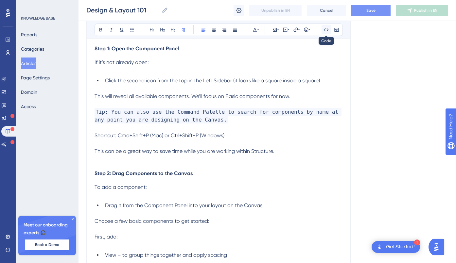
click at [327, 30] on icon at bounding box center [325, 29] width 5 height 5
click at [100, 162] on p at bounding box center [218, 159] width 248 height 8
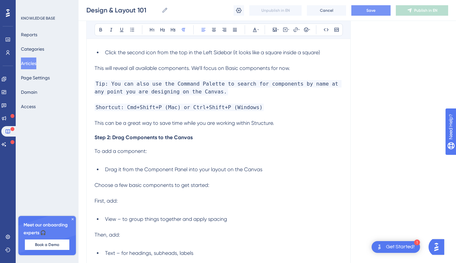
scroll to position [1445, 0]
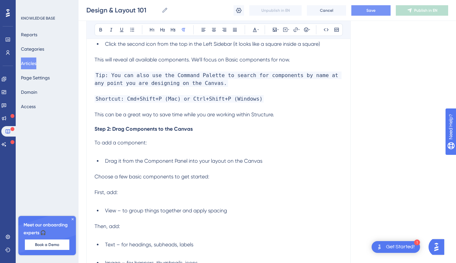
click at [101, 151] on p at bounding box center [218, 151] width 248 height 8
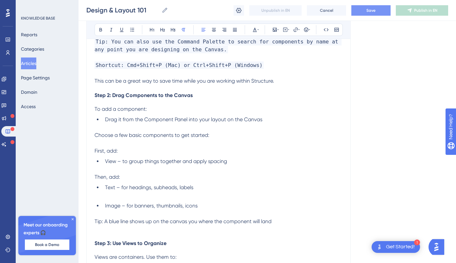
scroll to position [1492, 0]
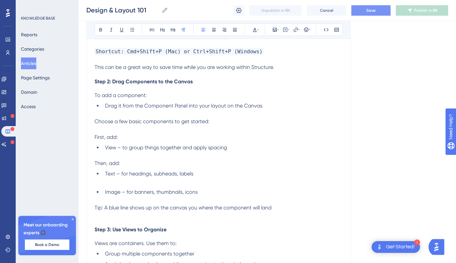
click at [99, 182] on p at bounding box center [218, 182] width 248 height 8
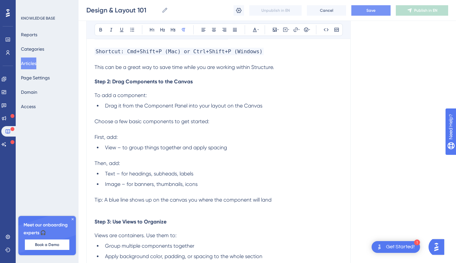
click at [95, 195] on p at bounding box center [218, 192] width 248 height 8
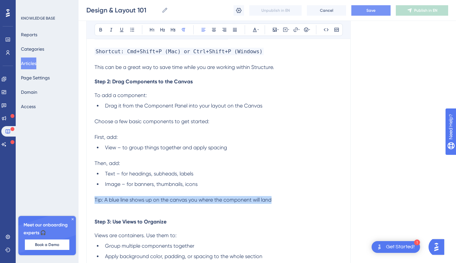
drag, startPoint x: 95, startPoint y: 200, endPoint x: 272, endPoint y: 196, distance: 177.5
click at [272, 196] on p "Tip: A blue line shows up on the canvas you where the component will land" at bounding box center [218, 200] width 248 height 8
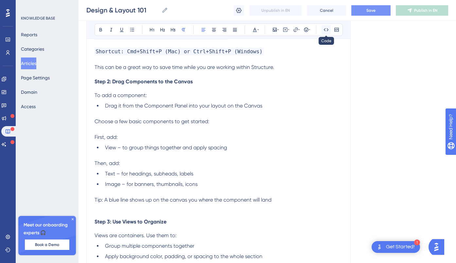
click at [325, 28] on icon at bounding box center [325, 29] width 5 height 5
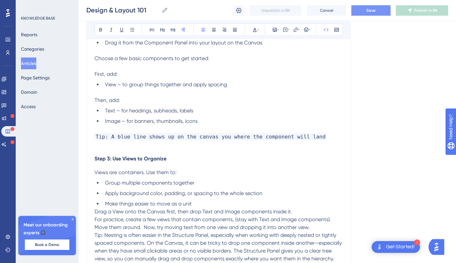
scroll to position [1572, 0]
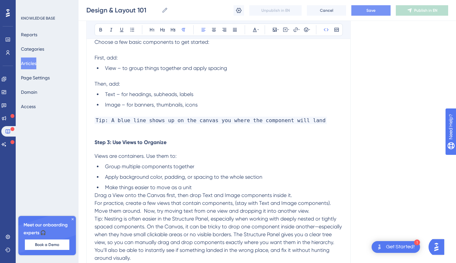
click at [104, 130] on p at bounding box center [218, 129] width 248 height 8
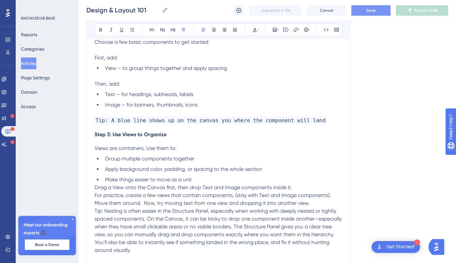
click at [97, 111] on p at bounding box center [218, 113] width 248 height 8
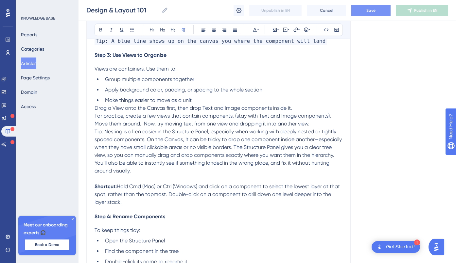
scroll to position [1654, 0]
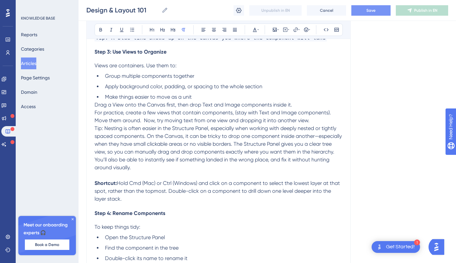
click at [96, 107] on span "Drag a View onto the Canvas first, then drop Text and Image components inside i…" at bounding box center [192, 105] width 197 height 6
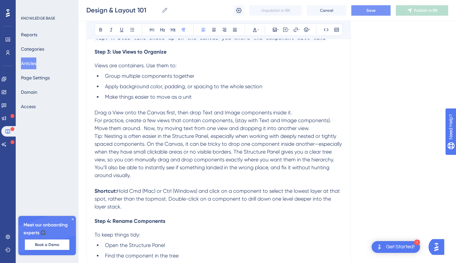
click at [94, 121] on span "For practice, create a few views that contain components, (stay with Text and I…" at bounding box center [213, 124] width 238 height 14
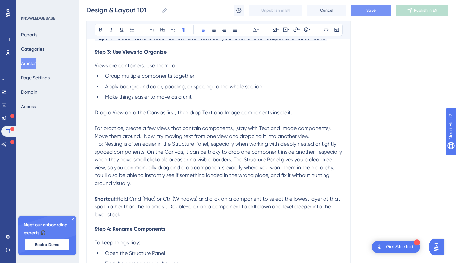
click at [97, 145] on span "Tip: Nesting is often easier in the Structure Panel, especially when working wi…" at bounding box center [218, 163] width 248 height 45
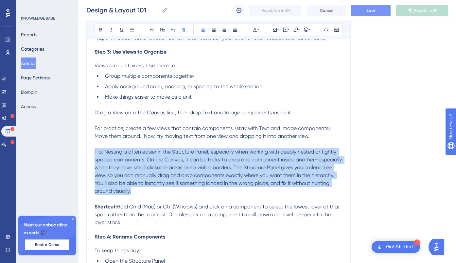
drag, startPoint x: 132, startPoint y: 192, endPoint x: 83, endPoint y: 153, distance: 62.9
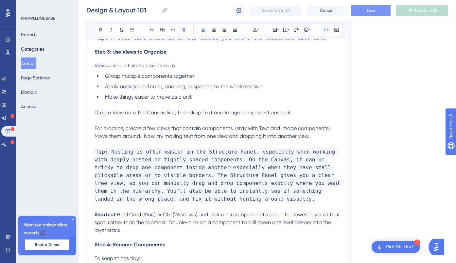
click at [324, 29] on icon at bounding box center [326, 29] width 5 height 3
click at [111, 167] on span "Tip: Nesting is often easier in the Structure Panel, especially when working wi…" at bounding box center [218, 175] width 249 height 55
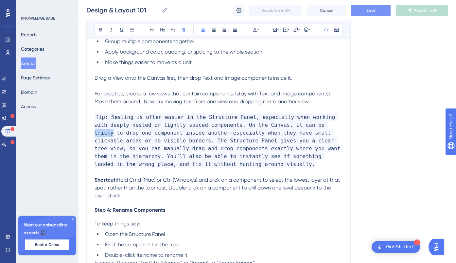
scroll to position [1702, 0]
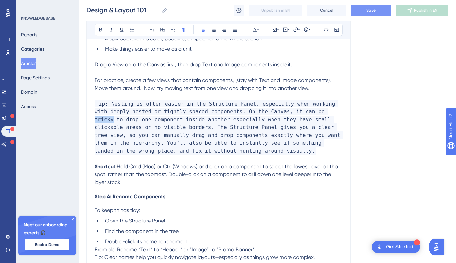
drag, startPoint x: 124, startPoint y: 183, endPoint x: 92, endPoint y: 167, distance: 36.1
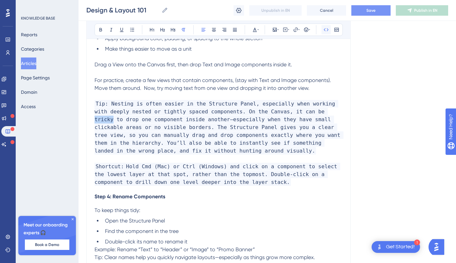
click at [327, 29] on icon at bounding box center [325, 29] width 5 height 5
click at [102, 161] on p at bounding box center [218, 159] width 248 height 8
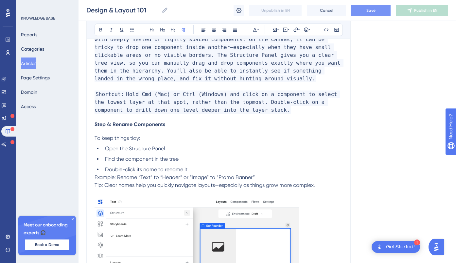
scroll to position [1776, 0]
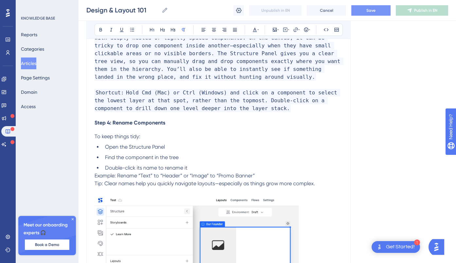
click at [94, 178] on span "Example: Rename “Text” to “Header” or “Image” to “Promo Banner”" at bounding box center [174, 176] width 160 height 6
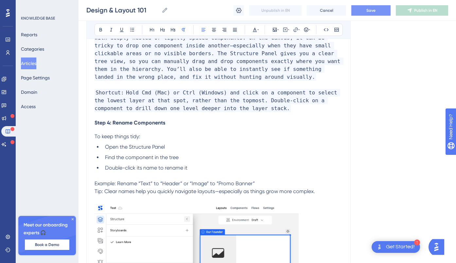
click at [95, 191] on span "Tip: Clear names help you quickly navigate layouts—especially as things grow mo…" at bounding box center [204, 191] width 220 height 6
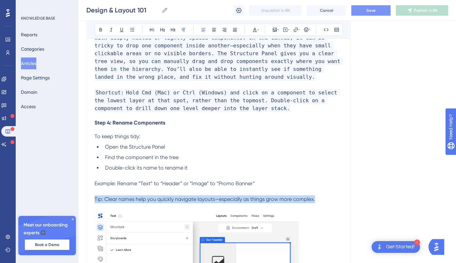
drag, startPoint x: 95, startPoint y: 199, endPoint x: 326, endPoint y: 199, distance: 230.4
click at [326, 199] on p "Tip: Clear names help you quickly navigate layouts—especially as things grow mo…" at bounding box center [218, 199] width 248 height 8
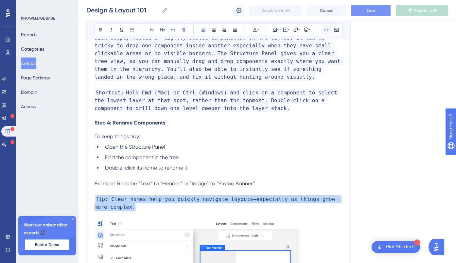
click at [325, 30] on icon at bounding box center [325, 29] width 5 height 5
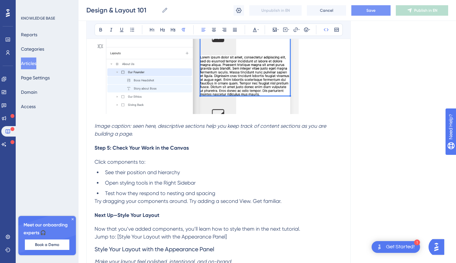
scroll to position [2015, 0]
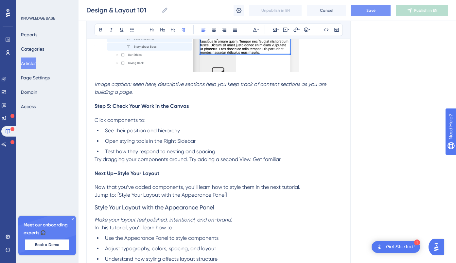
scroll to position [2051, 0]
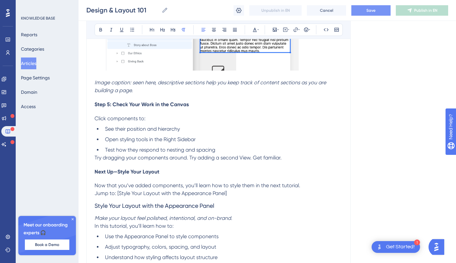
click at [114, 159] on span "Try dragging your components around. Try adding a second View. Get familiar." at bounding box center [187, 158] width 187 height 6
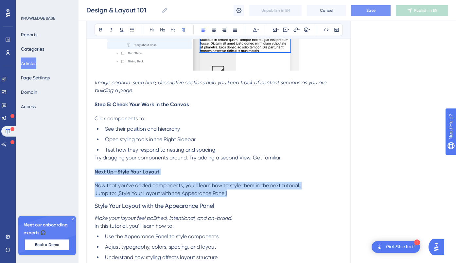
drag, startPoint x: 232, startPoint y: 194, endPoint x: 85, endPoint y: 168, distance: 149.5
click at [85, 168] on div "Performance Users Engagement Widgets Feedback Product Updates Knowledge Base AI…" at bounding box center [266, 266] width 377 height 4634
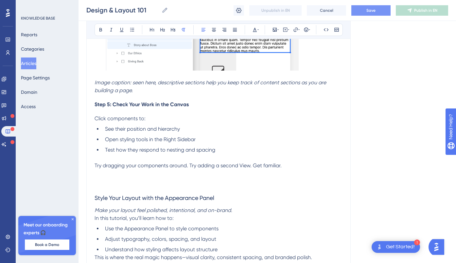
click at [97, 179] on h4 at bounding box center [218, 180] width 248 height 6
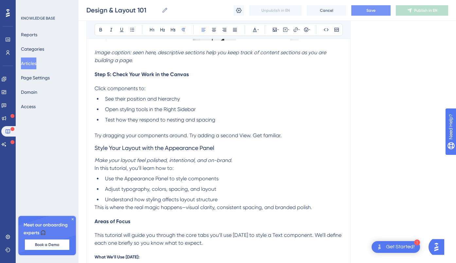
click at [119, 186] on span "Adjust typography, colors, spacing, and layout" at bounding box center [160, 189] width 111 height 6
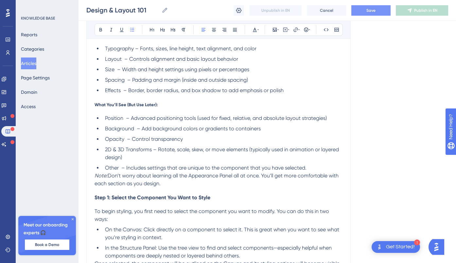
scroll to position [2309, 0]
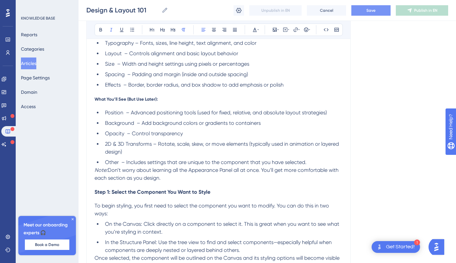
click at [96, 170] on em "Note:" at bounding box center [100, 170] width 13 height 6
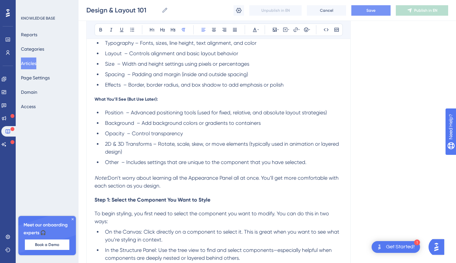
drag, startPoint x: 164, startPoint y: 187, endPoint x: 68, endPoint y: 181, distance: 95.6
click at [325, 30] on icon at bounding box center [325, 29] width 5 height 5
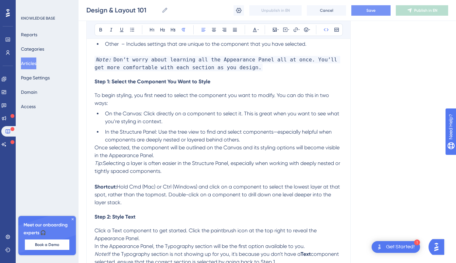
scroll to position [2431, 0]
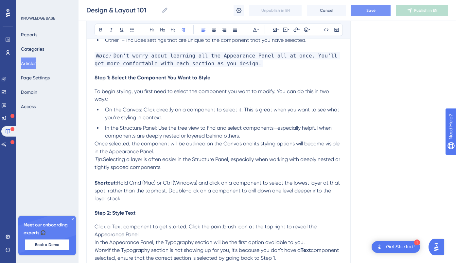
drag, startPoint x: 173, startPoint y: 168, endPoint x: 88, endPoint y: 161, distance: 85.6
click at [325, 29] on icon at bounding box center [326, 29] width 5 height 3
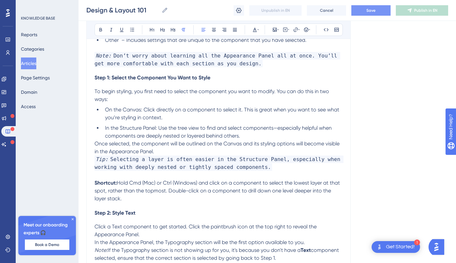
click at [159, 151] on p "Once selected, the component will be outlined on the Canvas and its styling opt…" at bounding box center [218, 148] width 248 height 16
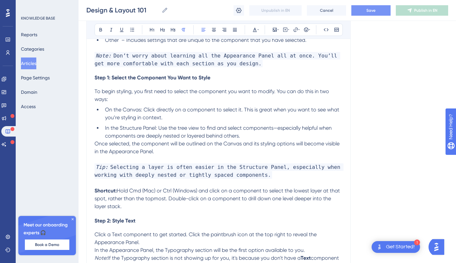
drag, startPoint x: 126, startPoint y: 206, endPoint x: 86, endPoint y: 194, distance: 41.0
click at [326, 30] on icon at bounding box center [325, 29] width 5 height 5
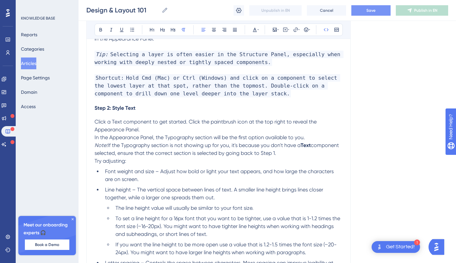
scroll to position [2563, 0]
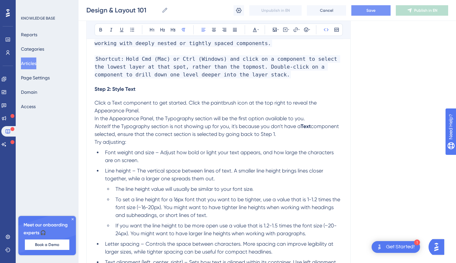
click at [147, 118] on span "In the Appearance Panel, the Typography section will be the first option availa…" at bounding box center [199, 118] width 210 height 6
click at [147, 109] on p "Click a Text component to get started. Click the paintbrush icon at the top rig…" at bounding box center [218, 107] width 248 height 16
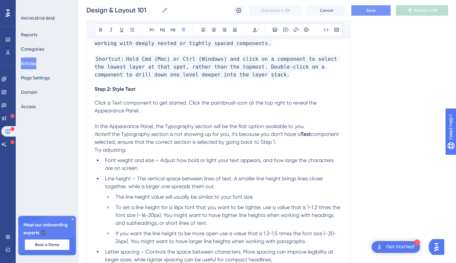
click at [94, 134] on em "Note:" at bounding box center [100, 134] width 13 height 6
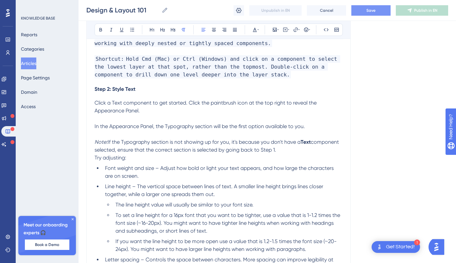
drag, startPoint x: 282, startPoint y: 151, endPoint x: 137, endPoint y: 141, distance: 145.8
click at [137, 141] on p "Note: If the Typography section is not showing up for you, it's because you don…" at bounding box center [218, 146] width 248 height 16
click at [216, 160] on p "Try adjusting:" at bounding box center [218, 158] width 248 height 8
drag, startPoint x: 284, startPoint y: 151, endPoint x: 87, endPoint y: 143, distance: 197.9
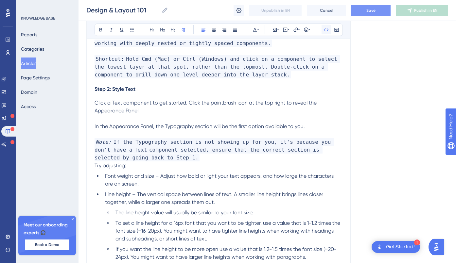
click at [325, 30] on icon at bounding box center [326, 29] width 5 height 3
click at [209, 158] on p "Note: If the Typography section is not showing up for you, it's because you don…" at bounding box center [218, 150] width 248 height 24
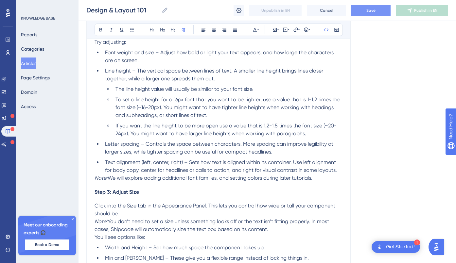
scroll to position [2694, 0]
click at [97, 177] on em "Note:" at bounding box center [100, 178] width 13 height 6
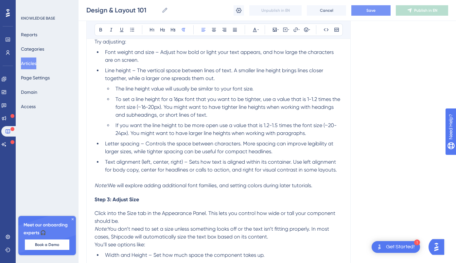
drag, startPoint x: 318, startPoint y: 186, endPoint x: 89, endPoint y: 188, distance: 229.8
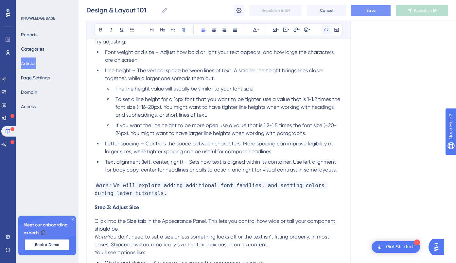
click at [324, 29] on icon at bounding box center [326, 29] width 5 height 3
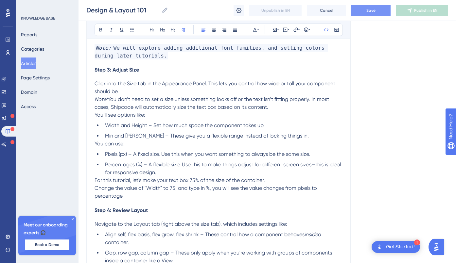
scroll to position [2842, 0]
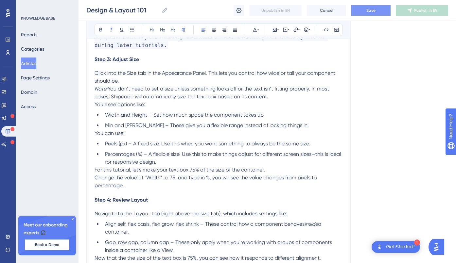
click at [94, 91] on em "Note:" at bounding box center [100, 89] width 13 height 6
drag, startPoint x: 276, startPoint y: 97, endPoint x: 88, endPoint y: 90, distance: 188.7
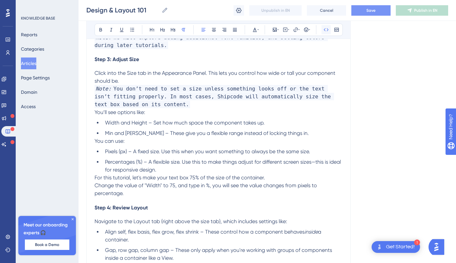
click at [325, 30] on icon at bounding box center [325, 29] width 5 height 5
click at [336, 29] on icon at bounding box center [336, 30] width 4 height 4
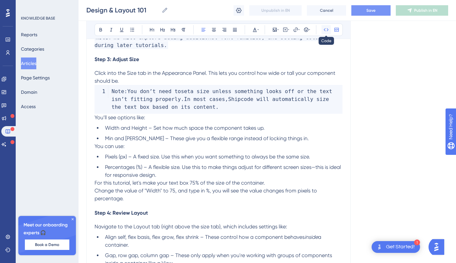
click at [326, 30] on icon at bounding box center [325, 29] width 5 height 5
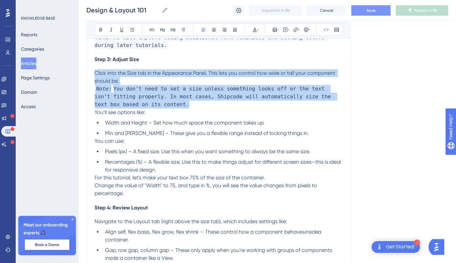
click at [135, 108] on span "You don’t need to set a size unless something looks off or the text isn’t fitti…" at bounding box center [213, 96] width 239 height 23
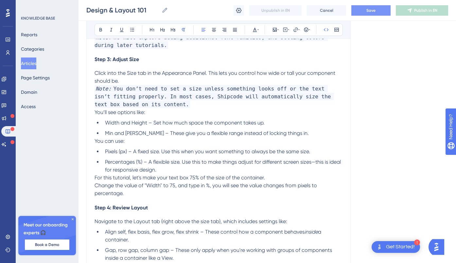
click at [137, 80] on p "Click into the Size tab in the Appearance Panel. This lets you control how wide…" at bounding box center [218, 77] width 248 height 16
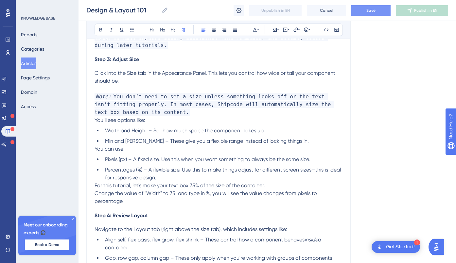
click at [95, 120] on span "You’ll see options like:" at bounding box center [119, 120] width 51 height 6
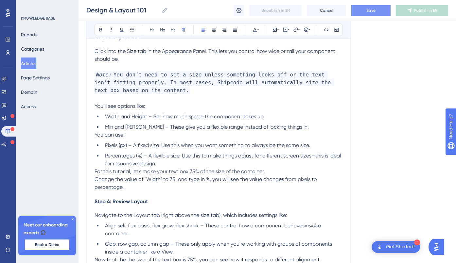
scroll to position [2865, 0]
click at [95, 133] on span "You can use:" at bounding box center [109, 134] width 30 height 6
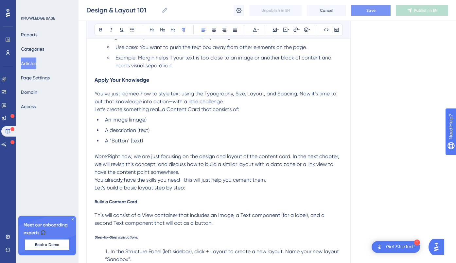
scroll to position [3350, 0]
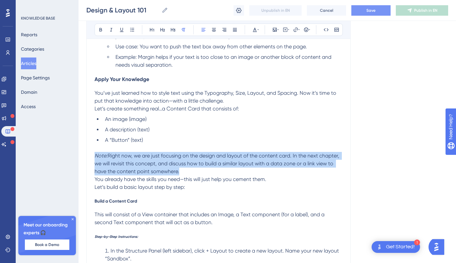
drag, startPoint x: 184, startPoint y: 170, endPoint x: 92, endPoint y: 158, distance: 92.3
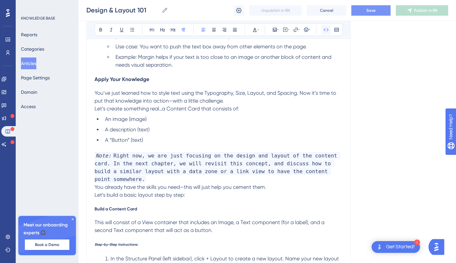
click at [324, 30] on icon at bounding box center [326, 29] width 5 height 3
click at [180, 181] on p "Note: Right now, we are just focusing on the design and layout of the content c…" at bounding box center [218, 167] width 248 height 31
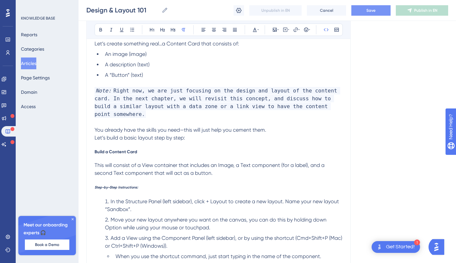
scroll to position [3418, 0]
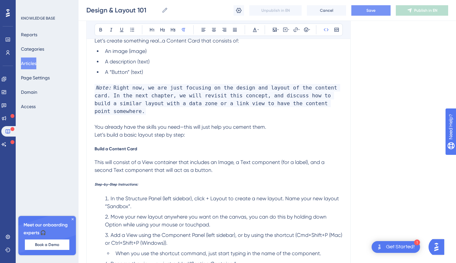
click at [96, 135] on span "Let’s build a basic layout step by step:" at bounding box center [139, 135] width 91 height 6
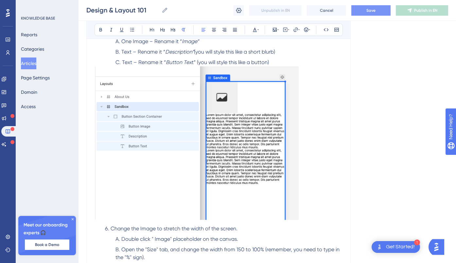
scroll to position [3674, 0]
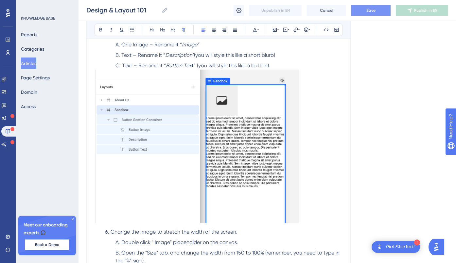
click at [283, 64] on li "Text – Rename it “ Button Tex t” (you will style this like a button)" at bounding box center [227, 66] width 229 height 8
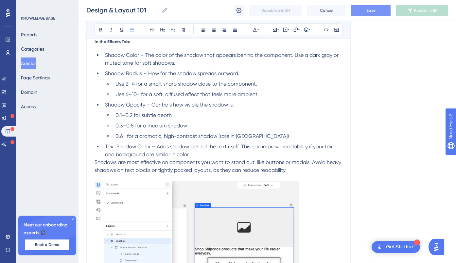
scroll to position [4357, 0]
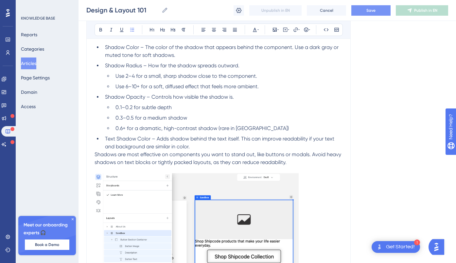
click at [95, 155] on span "Shadows are most effective on components you want to stand out, like buttons or…" at bounding box center [218, 158] width 248 height 14
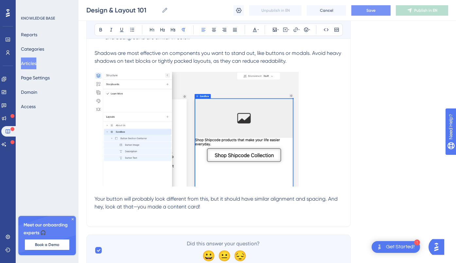
scroll to position [4490, 0]
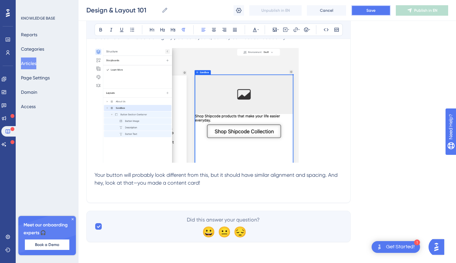
click at [369, 8] on span "Save" at bounding box center [370, 10] width 9 height 5
click at [205, 182] on p "Your button will probably look different from this, but it should have similar …" at bounding box center [218, 179] width 248 height 16
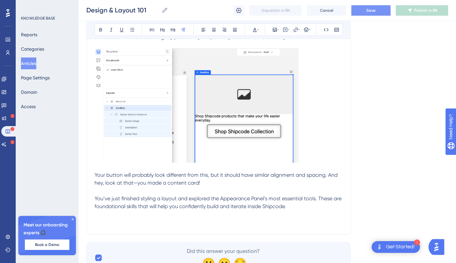
click at [372, 9] on span "Save" at bounding box center [370, 10] width 9 height 5
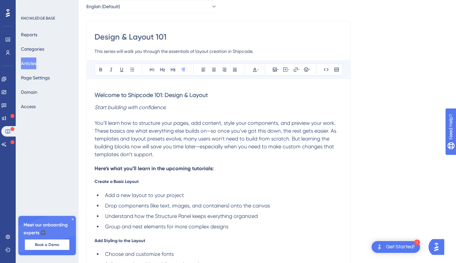
scroll to position [0, 0]
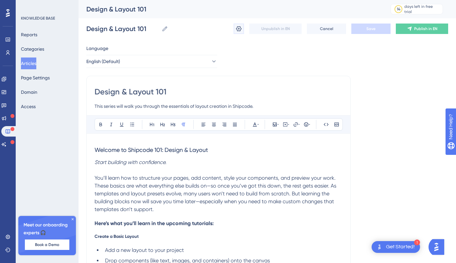
click at [240, 30] on icon at bounding box center [239, 28] width 6 height 5
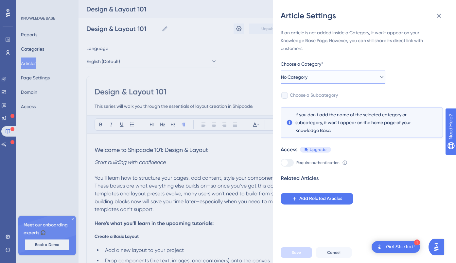
click at [307, 78] on span "No Category" at bounding box center [294, 77] width 26 height 8
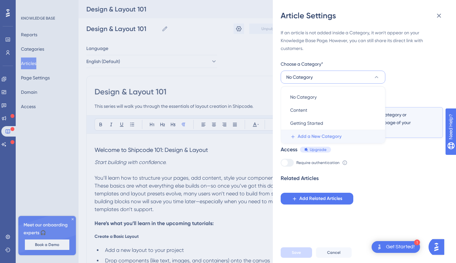
click at [310, 135] on span "Add a New Category" at bounding box center [319, 137] width 44 height 8
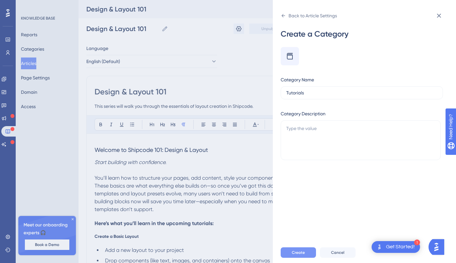
type input "Tutorials"
click at [302, 254] on span "Create" at bounding box center [298, 252] width 13 height 5
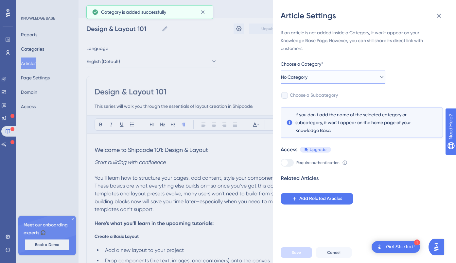
click at [313, 77] on button "No Category" at bounding box center [332, 77] width 105 height 13
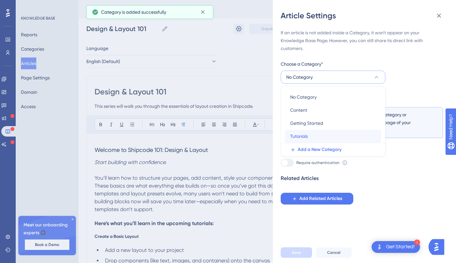
click at [303, 137] on span "Tutorials" at bounding box center [299, 136] width 18 height 8
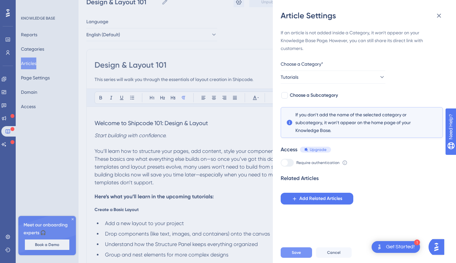
scroll to position [37, 0]
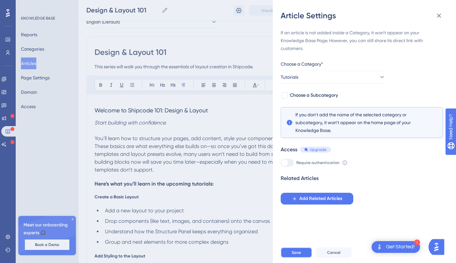
click at [298, 253] on span "Save" at bounding box center [296, 252] width 9 height 5
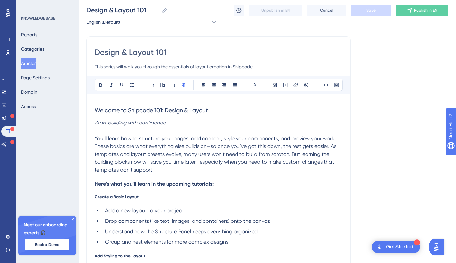
click at [29, 65] on button "Articles" at bounding box center [28, 64] width 15 height 12
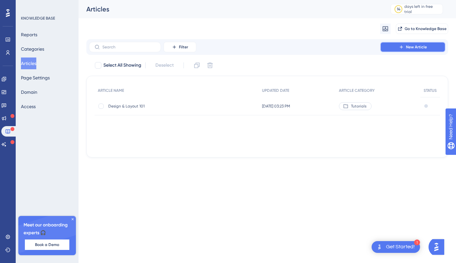
click at [403, 48] on icon at bounding box center [400, 46] width 5 height 5
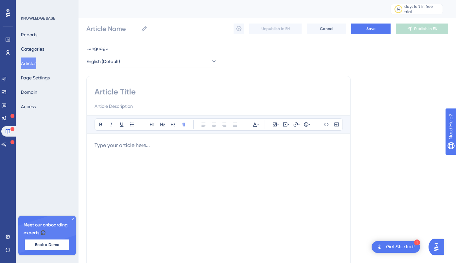
click at [116, 95] on input at bounding box center [218, 92] width 248 height 10
type input "Publishing"
click at [108, 153] on div at bounding box center [218, 214] width 248 height 144
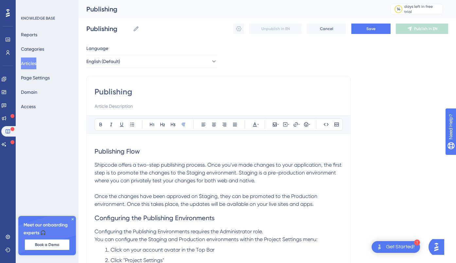
scroll to position [14, 0]
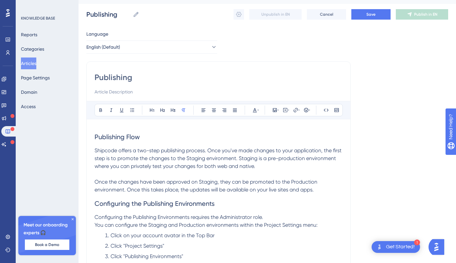
click at [111, 93] on input at bounding box center [218, 92] width 248 height 8
click at [99, 92] on input at bounding box center [218, 92] width 248 height 8
type input "How to make promote experiences to staging, and make them live."
click at [133, 161] on span "Shipcode offers a two-step publishing process. Once you've made changes to your…" at bounding box center [218, 158] width 248 height 22
click at [372, 15] on span "Save" at bounding box center [370, 14] width 9 height 5
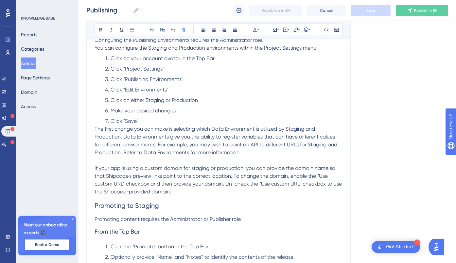
scroll to position [191, 0]
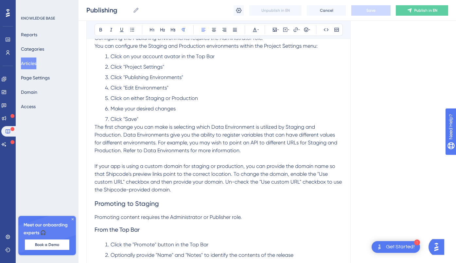
click at [98, 126] on span "The first change you can make is selecting which Data Environment is utilized b…" at bounding box center [216, 139] width 244 height 30
click at [95, 127] on span "The first change you can make is selecting which Data Environment is utilized b…" at bounding box center [216, 139] width 244 height 30
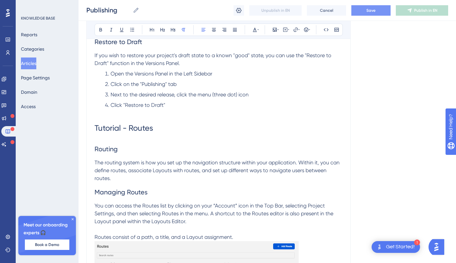
scroll to position [716, 0]
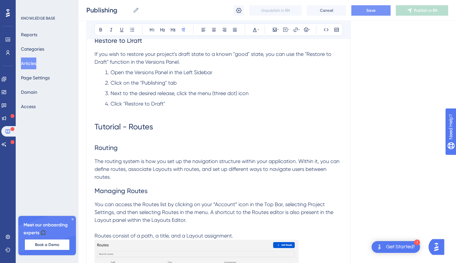
click at [107, 113] on p at bounding box center [218, 112] width 248 height 8
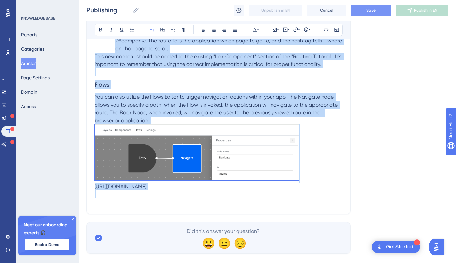
scroll to position [1828, 0]
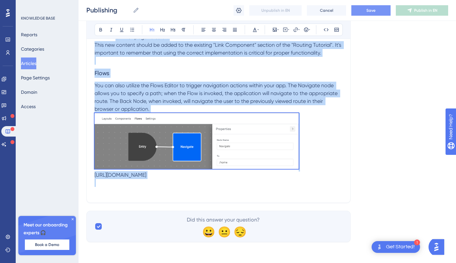
drag, startPoint x: 96, startPoint y: 143, endPoint x: 246, endPoint y: 251, distance: 185.2
copy div "Tutorial - Routes Routing The routing system is how you set up the navigation s…"
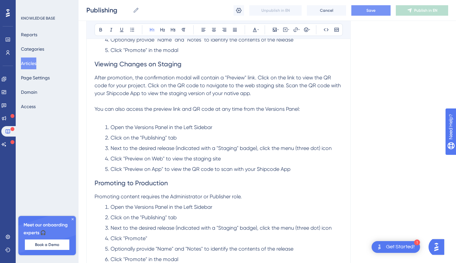
scroll to position [482, 0]
click at [118, 120] on p at bounding box center [218, 118] width 248 height 8
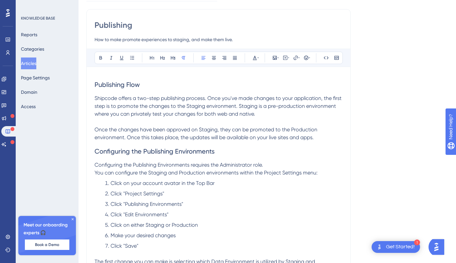
scroll to position [0, 0]
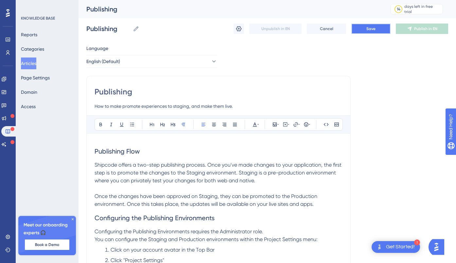
click at [370, 29] on span "Save" at bounding box center [370, 28] width 9 height 5
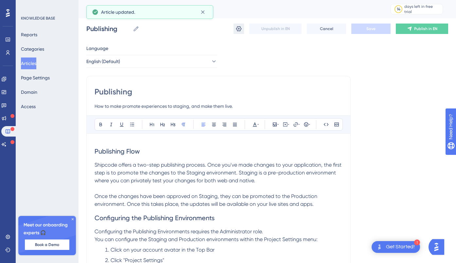
click at [240, 30] on icon at bounding box center [239, 28] width 6 height 5
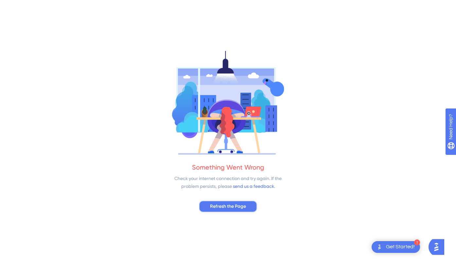
click at [224, 209] on span "Refresh the Page" at bounding box center [228, 207] width 36 height 8
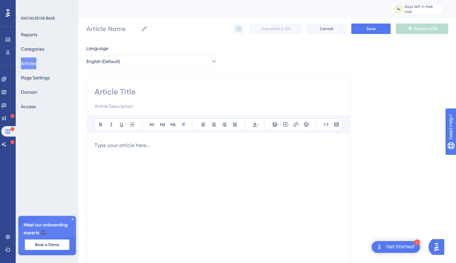
click at [33, 62] on button "Articles" at bounding box center [28, 64] width 15 height 12
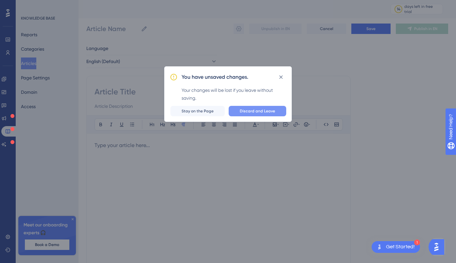
click at [259, 110] on span "Discard and Leave" at bounding box center [257, 111] width 35 height 5
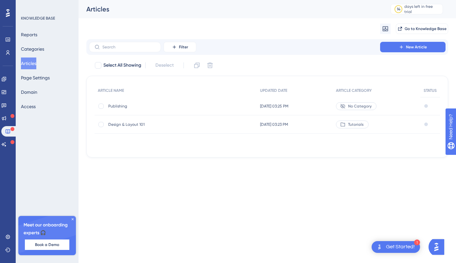
click at [366, 105] on span "No Category" at bounding box center [360, 106] width 24 height 5
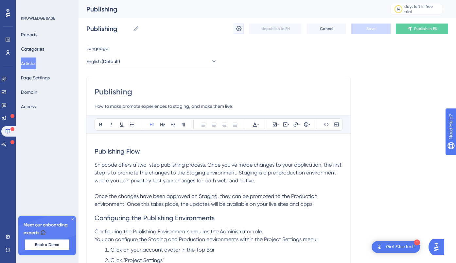
click at [239, 29] on icon at bounding box center [238, 28] width 7 height 7
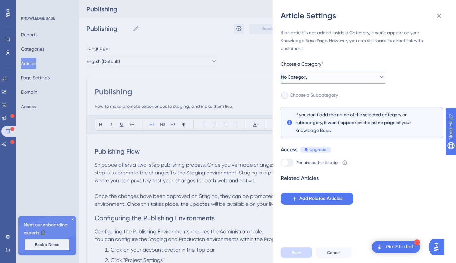
click at [315, 79] on button "No Category" at bounding box center [332, 77] width 105 height 13
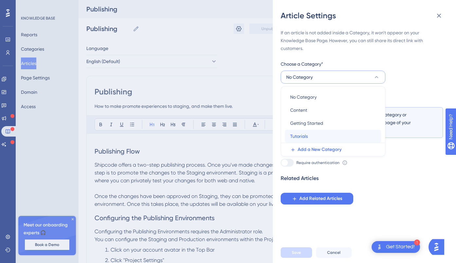
click at [300, 134] on span "Tutorials" at bounding box center [299, 136] width 18 height 8
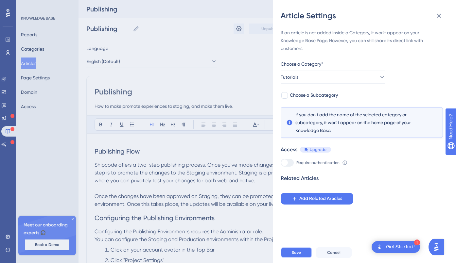
click at [300, 252] on span "Save" at bounding box center [296, 252] width 9 height 5
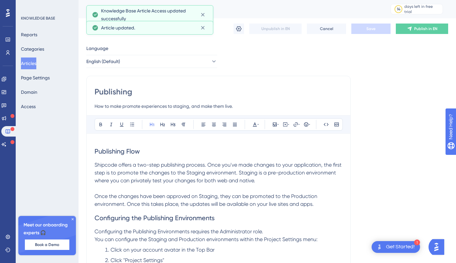
click at [31, 65] on button "Articles" at bounding box center [28, 64] width 15 height 12
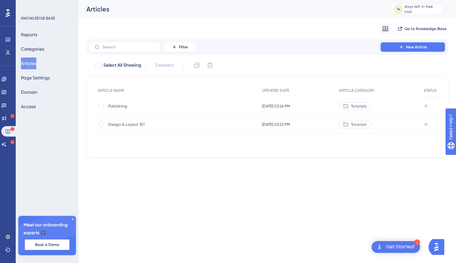
click at [401, 49] on icon at bounding box center [400, 46] width 5 height 5
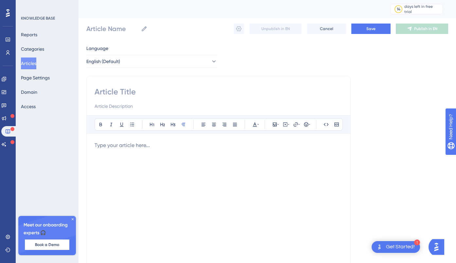
click at [110, 92] on input at bounding box center [218, 92] width 248 height 10
type input "Routes"
click at [111, 145] on p at bounding box center [218, 146] width 248 height 8
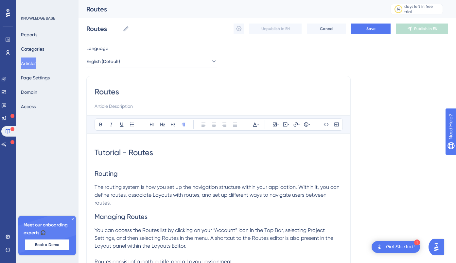
click at [103, 108] on input at bounding box center [218, 106] width 248 height 8
click at [94, 107] on input "Define routes, associated" at bounding box center [218, 106] width 248 height 8
click at [258, 107] on input "Set up the navigational structure within your project. Define routes, associated" at bounding box center [218, 106] width 248 height 8
click at [235, 108] on input "Set up the navigational structure within your project. Define routes, associate…" at bounding box center [218, 106] width 248 height 8
type input "Set up the navigational structure within your project. Define routes and associ…"
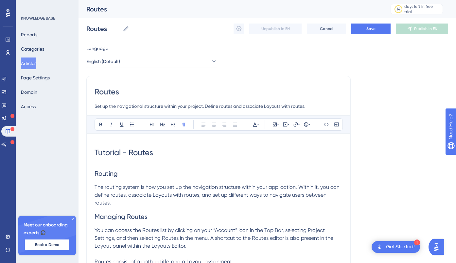
click at [176, 161] on h1 "Tutorial - Routes" at bounding box center [218, 153] width 248 height 22
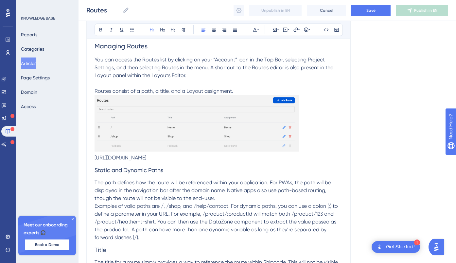
scroll to position [178, 0]
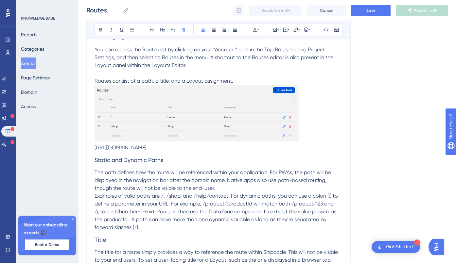
drag, startPoint x: 230, startPoint y: 150, endPoint x: 91, endPoint y: 149, distance: 139.9
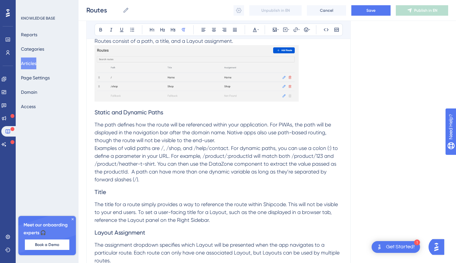
scroll to position [244, 0]
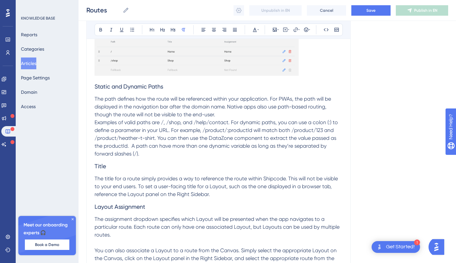
click at [159, 124] on span "Examples of valid paths are /, /shop, and /help/contact. For dynamic paths, you…" at bounding box center [216, 138] width 244 height 38
click at [164, 124] on span "Examples of valid paths are /, /shop, and /help/contact. For dynamic paths, you…" at bounding box center [216, 138] width 244 height 38
click at [325, 26] on button at bounding box center [325, 29] width 9 height 9
click at [177, 123] on span ", /shop, and /help/contact. For dynamic paths, you can use a colon (:) to defin…" at bounding box center [217, 138] width 246 height 38
drag, startPoint x: 170, startPoint y: 123, endPoint x: 183, endPoint y: 123, distance: 13.1
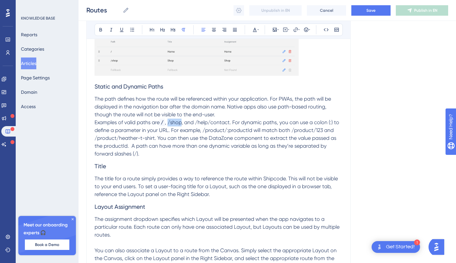
click at [183, 123] on span ", /shop, and /help/contact. For dynamic paths, you can use a colon (:) to defin…" at bounding box center [217, 138] width 246 height 38
click at [327, 29] on icon at bounding box center [326, 29] width 5 height 3
click at [197, 124] on span ", and /help/contact. For dynamic paths, you can use a colon (:) to define a par…" at bounding box center [218, 138] width 248 height 38
drag, startPoint x: 201, startPoint y: 123, endPoint x: 235, endPoint y: 119, distance: 33.5
click at [235, 119] on span ", and /help/contact. For dynamic paths, you can use a colon (:) to define a par…" at bounding box center [218, 138] width 248 height 38
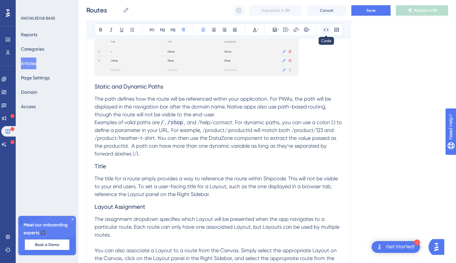
click at [326, 30] on icon at bounding box center [325, 29] width 5 height 5
click at [209, 137] on span ". For dynamic paths, you can use a colon (:) to define a parameter in your URL.…" at bounding box center [218, 138] width 249 height 38
drag, startPoint x: 98, startPoint y: 131, endPoint x: 93, endPoint y: 131, distance: 4.9
click at [327, 28] on icon at bounding box center [325, 29] width 5 height 5
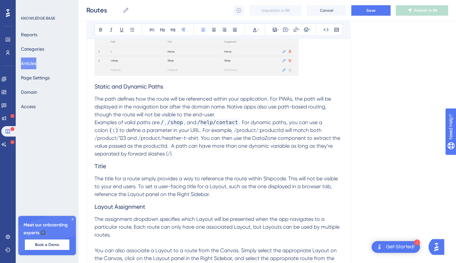
click at [220, 136] on span "to define a parameter in your URL. For example, /product/:productId will match …" at bounding box center [217, 142] width 247 height 30
drag, startPoint x: 223, startPoint y: 131, endPoint x: 270, endPoint y: 128, distance: 47.5
click at [270, 128] on span "to define a parameter in your URL. For example, /product/:productId will match …" at bounding box center [217, 142] width 247 height 30
click at [327, 30] on icon at bounding box center [325, 29] width 5 height 5
click at [181, 140] on span "will match both /product/123 and /product/heather-t-shirt. You can then use the…" at bounding box center [217, 142] width 247 height 30
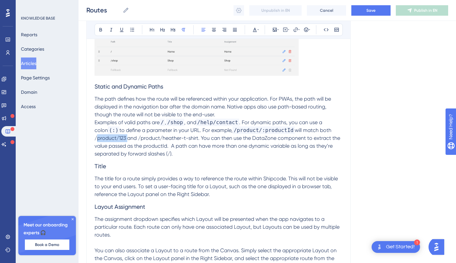
drag, startPoint x: 95, startPoint y: 140, endPoint x: 126, endPoint y: 138, distance: 30.8
click at [126, 138] on span "will match both /product/123 and /product/heather-t-shirt. You can then use the…" at bounding box center [217, 142] width 247 height 30
click at [324, 29] on icon at bounding box center [326, 29] width 5 height 3
drag, startPoint x: 147, startPoint y: 138, endPoint x: 207, endPoint y: 137, distance: 59.8
click at [207, 137] on span "and /product/heather-t-shirt. You can then use the DataZone component to extrac…" at bounding box center [215, 146] width 243 height 22
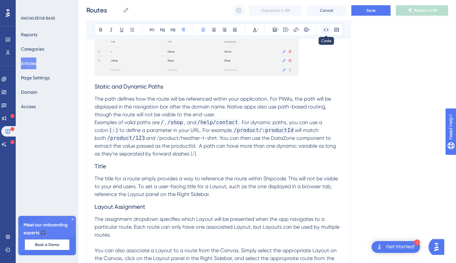
click at [327, 29] on icon at bounding box center [325, 29] width 5 height 5
click at [194, 153] on span ". You can then use the DataZone component to extract the value passed as the pr…" at bounding box center [218, 146] width 249 height 22
click at [324, 29] on icon at bounding box center [325, 29] width 5 height 5
click at [186, 172] on h3 "Title" at bounding box center [218, 166] width 248 height 17
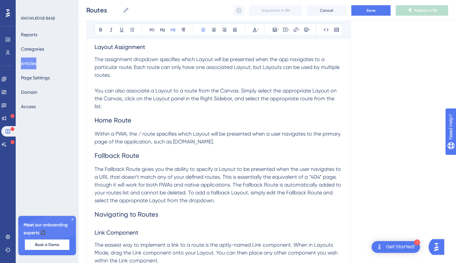
scroll to position [405, 0]
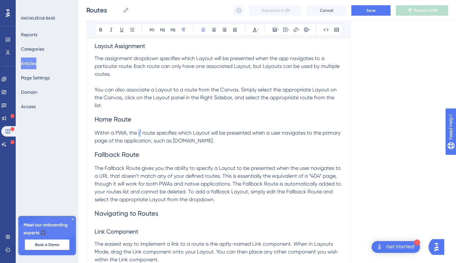
click at [141, 133] on span "Within a PWA, the / route specifies which Layout will be presented when a user …" at bounding box center [217, 137] width 247 height 14
click at [325, 30] on icon at bounding box center [325, 29] width 5 height 5
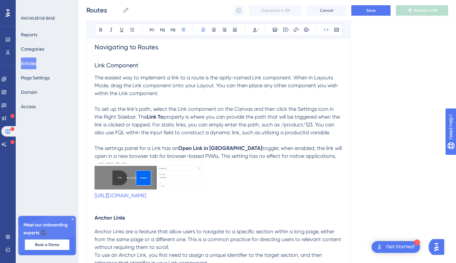
scroll to position [574, 0]
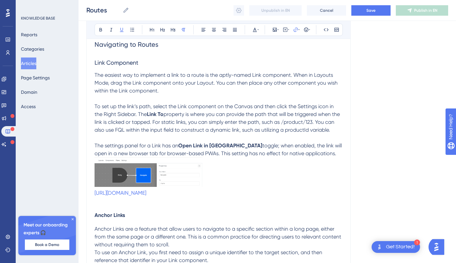
drag, startPoint x: 251, startPoint y: 193, endPoint x: 86, endPoint y: 193, distance: 165.7
click at [86, 193] on div "Performance Users Engagement Widgets Feedback Product Updates Knowledge Base AI…" at bounding box center [266, 112] width 377 height 1373
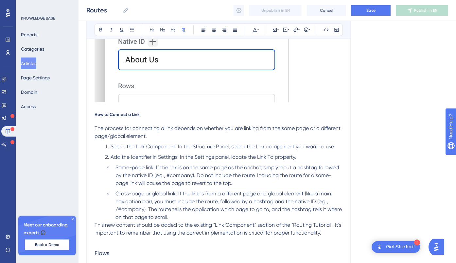
scroll to position [939, 0]
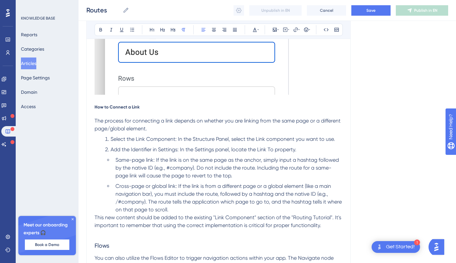
click at [108, 130] on span "The process for connecting a link depends on whether you are linking from the s…" at bounding box center [217, 125] width 247 height 14
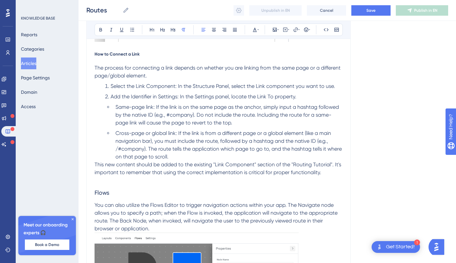
scroll to position [993, 0]
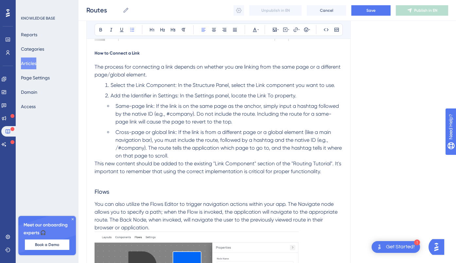
click at [213, 123] on span "Same-page link: If the link is on the same page as the anchor, simply input a h…" at bounding box center [227, 114] width 225 height 22
drag, startPoint x: 167, startPoint y: 113, endPoint x: 192, endPoint y: 113, distance: 24.2
click at [192, 113] on span "Same-page link: If the link is on the same page as the anchor, simply input a h…" at bounding box center [227, 114] width 225 height 22
click at [329, 30] on button at bounding box center [325, 29] width 9 height 9
drag, startPoint x: 116, startPoint y: 149, endPoint x: 143, endPoint y: 146, distance: 27.2
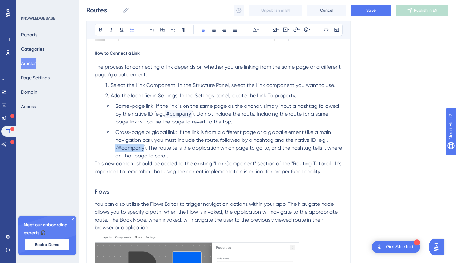
click at [143, 146] on span "Cross-page or global link: If the link is from a different page or a global ele…" at bounding box center [228, 144] width 227 height 30
click at [323, 30] on icon at bounding box center [325, 29] width 5 height 5
click at [187, 158] on li "Cross-page or global link: If the link is from a different page or a global ele…" at bounding box center [227, 143] width 229 height 31
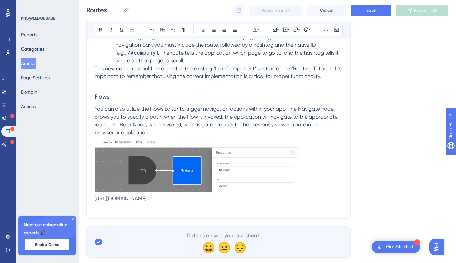
scroll to position [1104, 0]
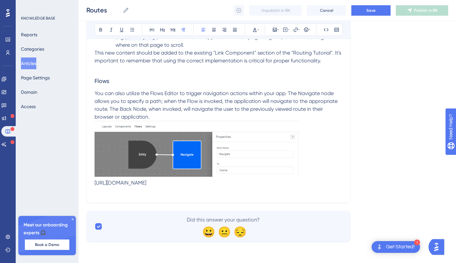
drag, startPoint x: 252, startPoint y: 186, endPoint x: 90, endPoint y: 184, distance: 161.5
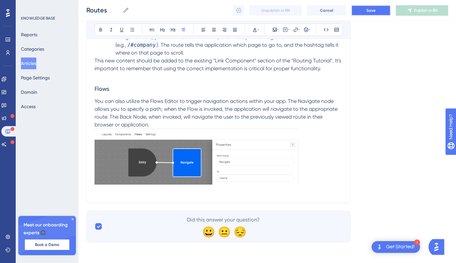
click at [379, 10] on button "Save" at bounding box center [370, 10] width 39 height 10
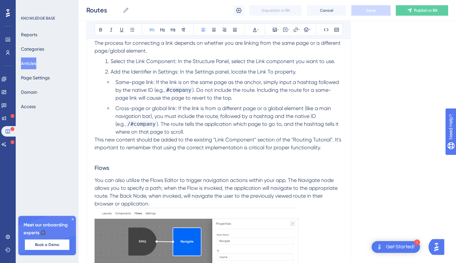
scroll to position [1031, 0]
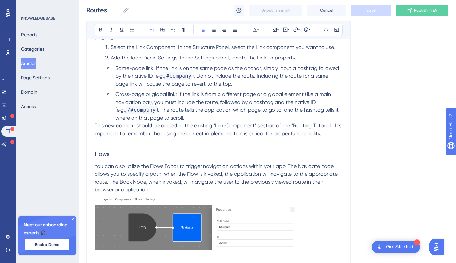
click at [143, 140] on p at bounding box center [218, 142] width 248 height 8
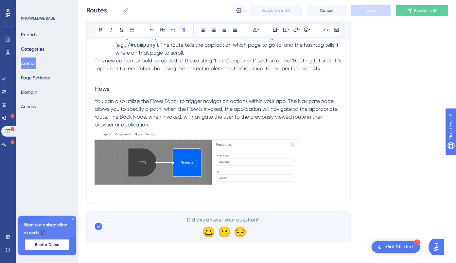
scroll to position [1088, 0]
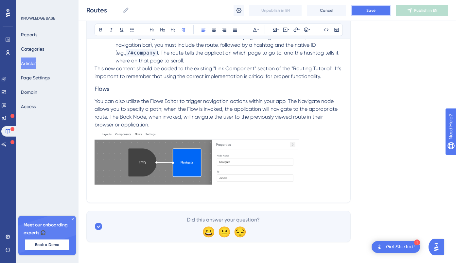
click at [369, 10] on span "Save" at bounding box center [370, 10] width 9 height 5
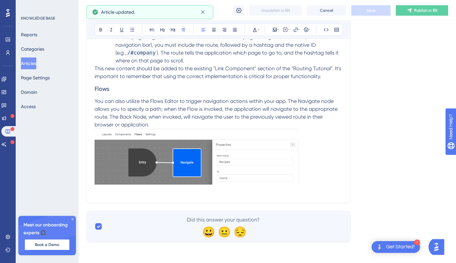
click at [32, 63] on button "Articles" at bounding box center [28, 64] width 15 height 12
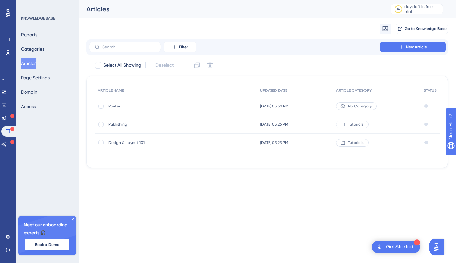
click at [355, 106] on span "No Category" at bounding box center [360, 106] width 24 height 5
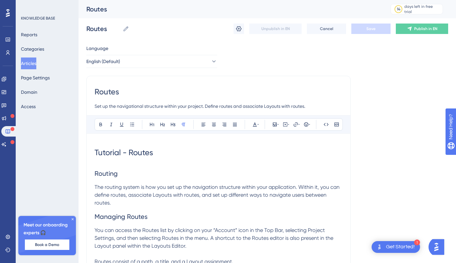
scroll to position [808, 0]
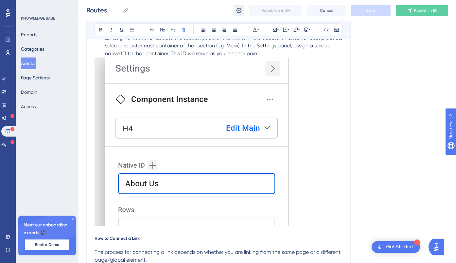
click at [238, 10] on icon at bounding box center [238, 10] width 7 height 7
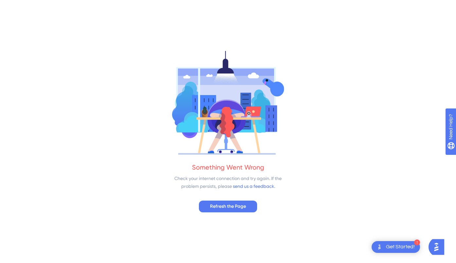
scroll to position [0, 0]
click at [222, 210] on span "Refresh the Page" at bounding box center [228, 207] width 36 height 8
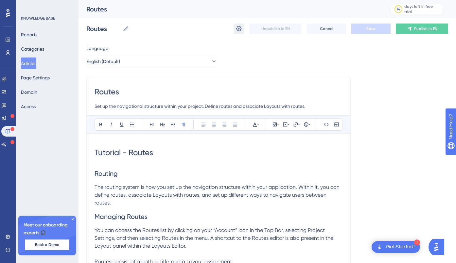
click at [240, 30] on icon at bounding box center [239, 28] width 6 height 5
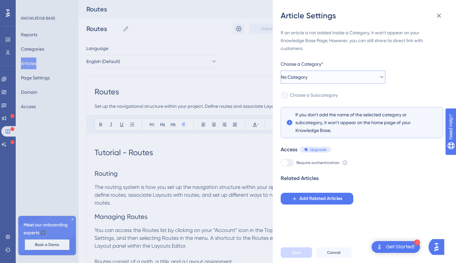
click at [315, 76] on button "No Category" at bounding box center [332, 77] width 105 height 13
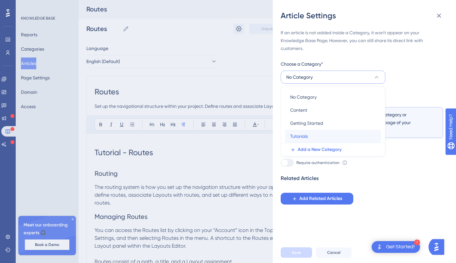
click at [300, 135] on span "Tutorials" at bounding box center [299, 136] width 18 height 8
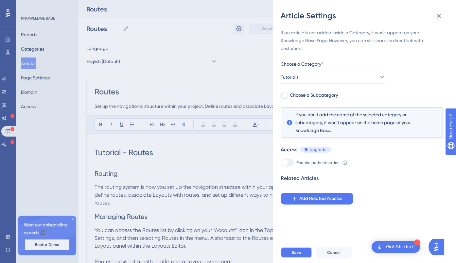
click at [295, 251] on span "Save" at bounding box center [296, 252] width 9 height 5
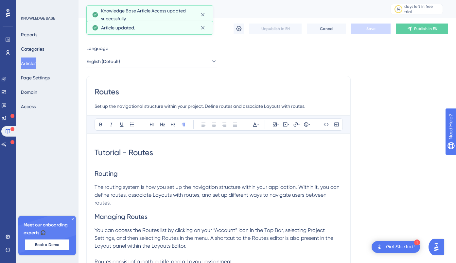
click at [32, 63] on button "Articles" at bounding box center [28, 64] width 15 height 12
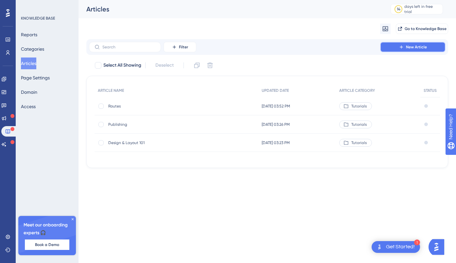
click at [401, 48] on icon at bounding box center [400, 46] width 3 height 3
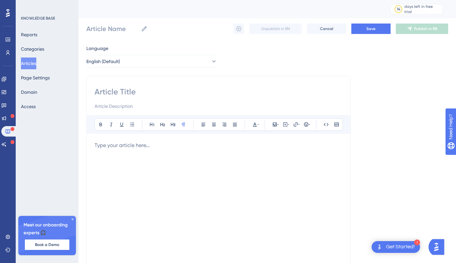
click at [122, 147] on p at bounding box center [218, 146] width 248 height 8
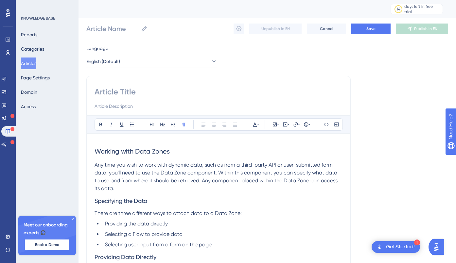
click at [119, 95] on input at bounding box center [218, 92] width 248 height 10
type input "Data Zones"
click at [112, 107] on input at bounding box center [218, 106] width 248 height 8
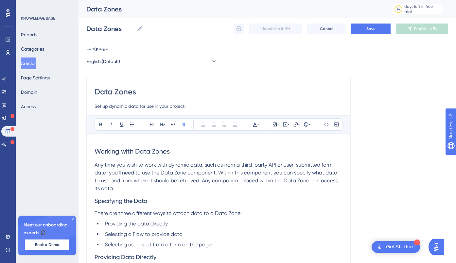
type input "Set up dynamic data for use in your project."
click at [140, 172] on span "Any time you wish to work with dynamic data, such as from a third-party API or …" at bounding box center [216, 177] width 244 height 30
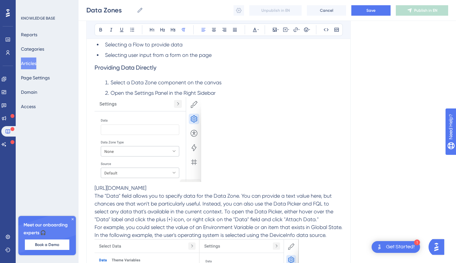
scroll to position [191, 0]
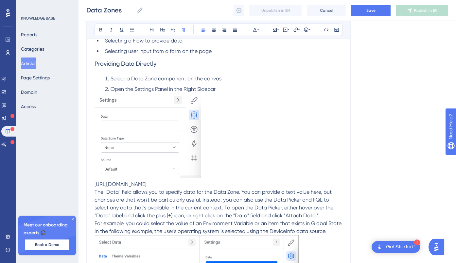
drag, startPoint x: 271, startPoint y: 184, endPoint x: 88, endPoint y: 185, distance: 182.7
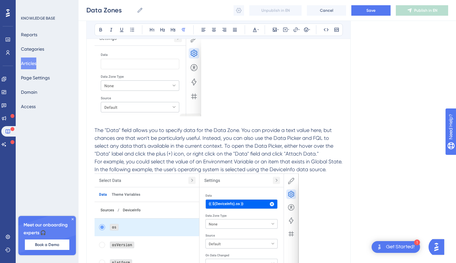
scroll to position [278, 0]
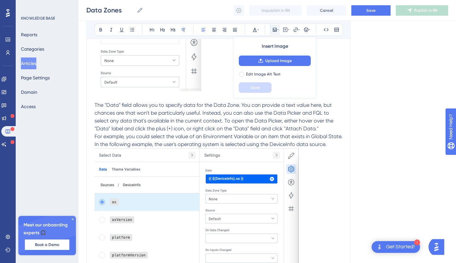
click at [265, 135] on span "For example, you could select the value of an Environment Variable or an item t…" at bounding box center [218, 140] width 249 height 14
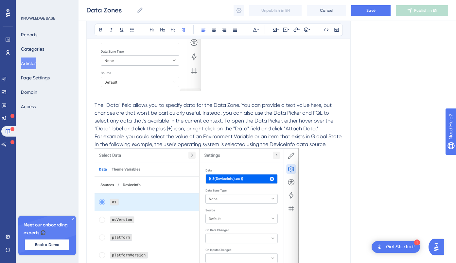
click at [333, 138] on p "For example, you could select the value of an Environment Variable or an item t…" at bounding box center [218, 141] width 248 height 16
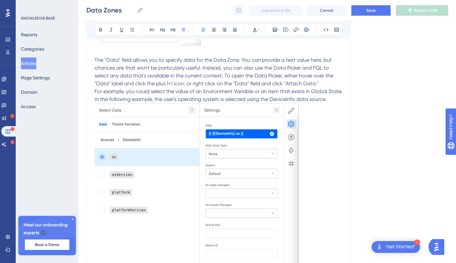
scroll to position [307, 0]
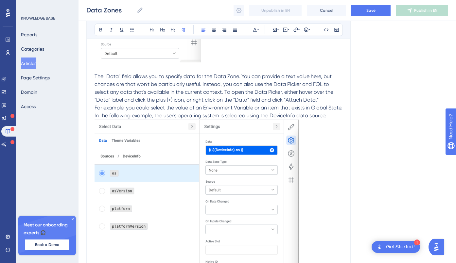
click at [328, 116] on span "For example, you could select the value of an Environment Variable or an item t…" at bounding box center [218, 112] width 249 height 14
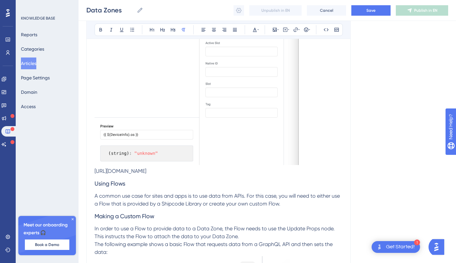
scroll to position [535, 0]
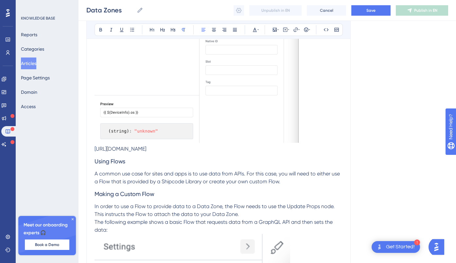
drag, startPoint x: 278, startPoint y: 150, endPoint x: 49, endPoint y: 151, distance: 229.1
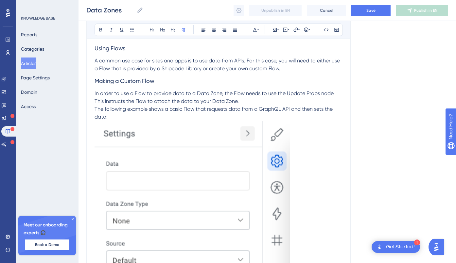
scroll to position [641, 0]
click at [146, 151] on img at bounding box center [191, 198] width 195 height 156
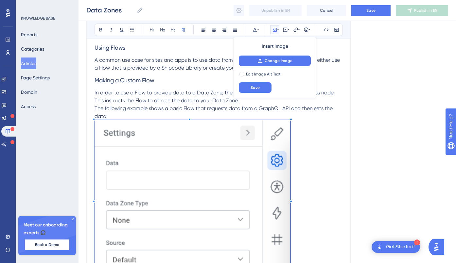
click at [162, 92] on span "In order to use a Flow to provide data to a Data Zone, the Flow needs to use th…" at bounding box center [214, 97] width 241 height 14
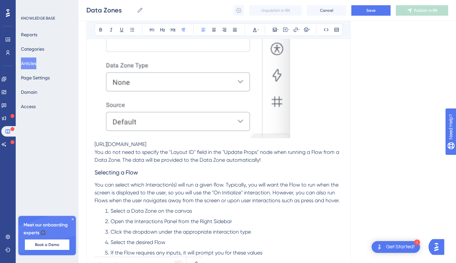
scroll to position [794, 0]
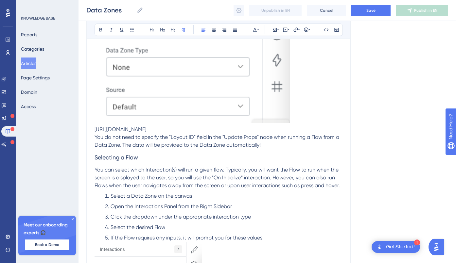
drag, startPoint x: 234, startPoint y: 131, endPoint x: 89, endPoint y: 131, distance: 144.5
click at [89, 131] on div "Data Zones Set up dynamic data for use in your project. Bold Italic Underline B…" at bounding box center [218, 82] width 264 height 1606
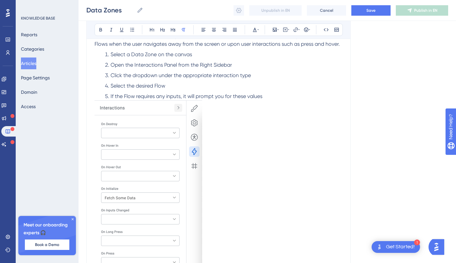
scroll to position [936, 0]
click at [265, 97] on li "If the Flow requires any inputs, it will prompt you for these values" at bounding box center [222, 96] width 240 height 8
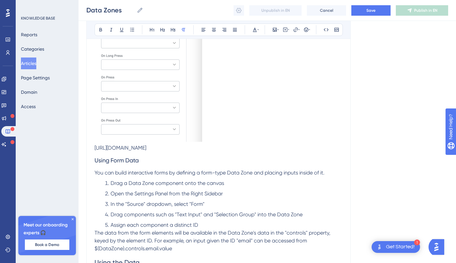
scroll to position [1120, 0]
drag, startPoint x: 263, startPoint y: 147, endPoint x: 91, endPoint y: 147, distance: 172.3
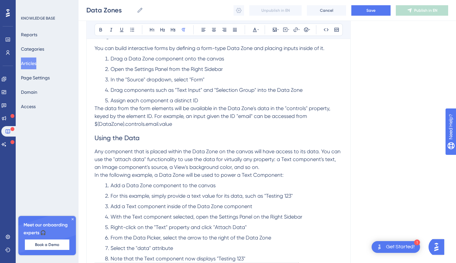
scroll to position [1249, 0]
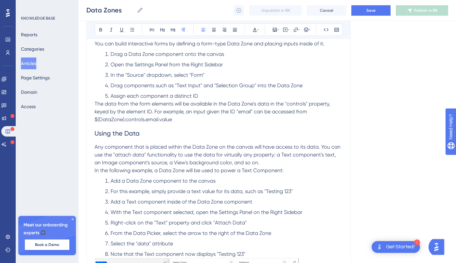
click at [95, 104] on span "The data from the form elements will be available in the Data Zone's data in th…" at bounding box center [212, 112] width 237 height 22
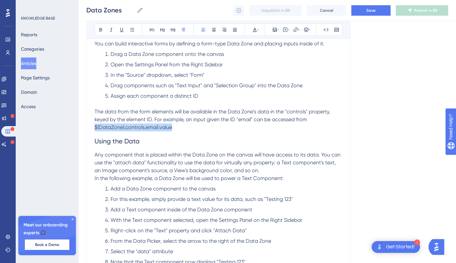
drag, startPoint x: 175, startPoint y: 128, endPoint x: 93, endPoint y: 125, distance: 82.8
click at [327, 32] on icon at bounding box center [325, 29] width 5 height 5
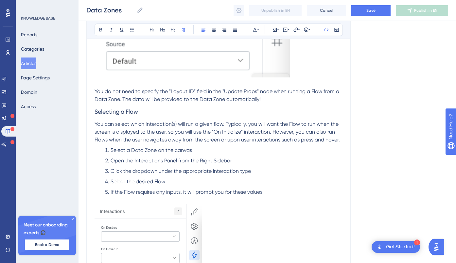
scroll to position [838, 0]
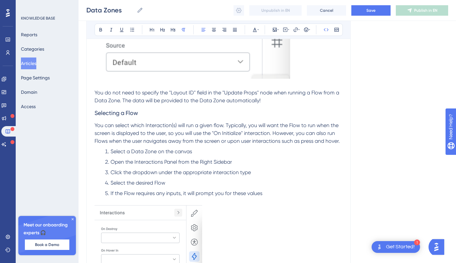
click at [214, 164] on span "Open the Interactions Panel from the Right Sidebar" at bounding box center [170, 162] width 121 height 6
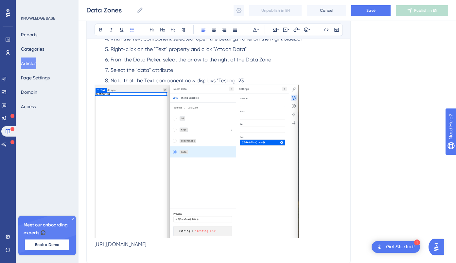
scroll to position [1491, 0]
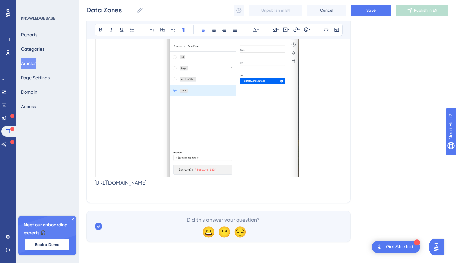
drag, startPoint x: 287, startPoint y: 183, endPoint x: 95, endPoint y: 184, distance: 192.5
click at [95, 184] on p "https://docs.shipcode.com/assets/data-zone-text-example.BTFU__Rg.png" at bounding box center [218, 183] width 248 height 8
click at [363, 10] on button "Save" at bounding box center [370, 10] width 39 height 10
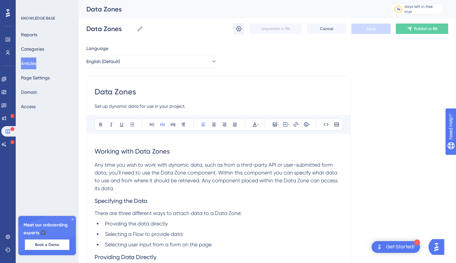
click at [238, 29] on icon at bounding box center [239, 28] width 6 height 5
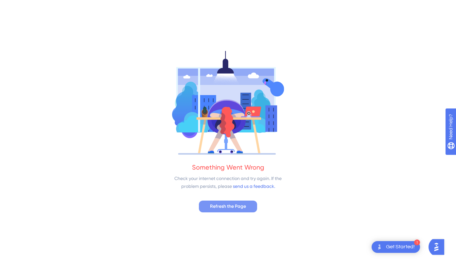
click at [226, 204] on span "Refresh the Page" at bounding box center [228, 207] width 36 height 8
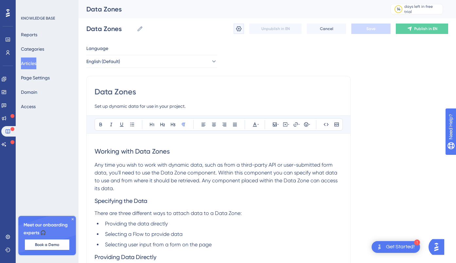
click at [237, 29] on icon at bounding box center [238, 28] width 7 height 7
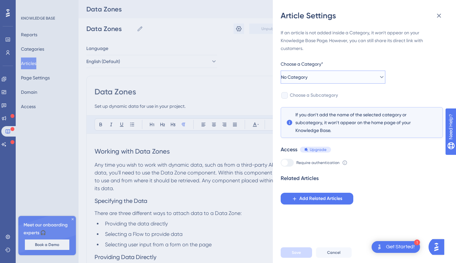
click at [299, 77] on span "No Category" at bounding box center [294, 77] width 26 height 8
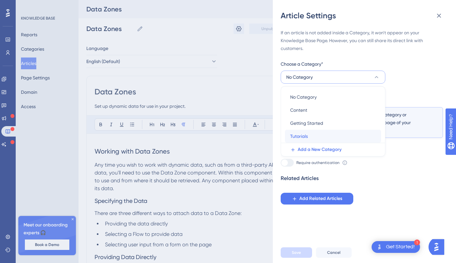
click at [297, 133] on span "Tutorials" at bounding box center [299, 136] width 18 height 8
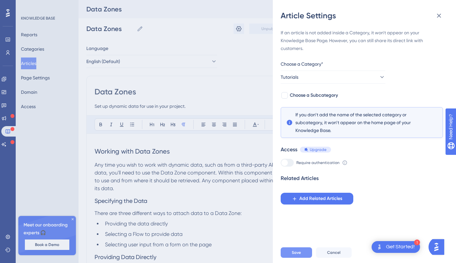
click at [297, 252] on span "Save" at bounding box center [296, 252] width 9 height 5
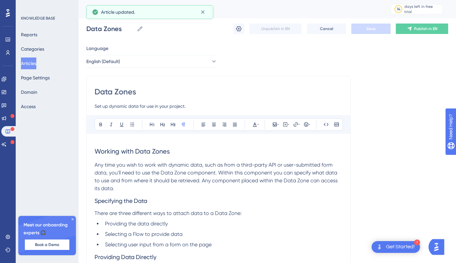
click at [43, 58] on div "Reports Categories Articles Page Settings Domain Access" at bounding box center [47, 71] width 53 height 84
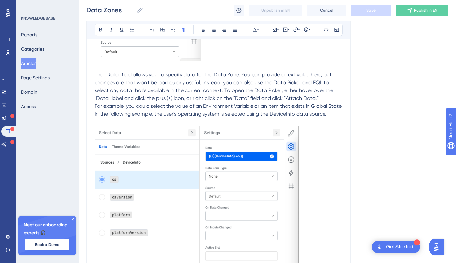
scroll to position [346, 0]
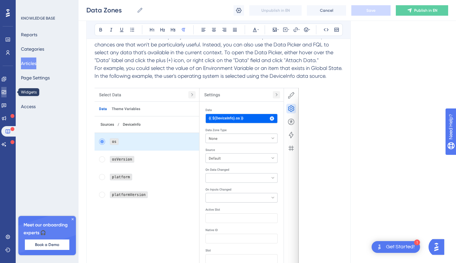
click at [6, 94] on icon at bounding box center [4, 92] width 4 height 4
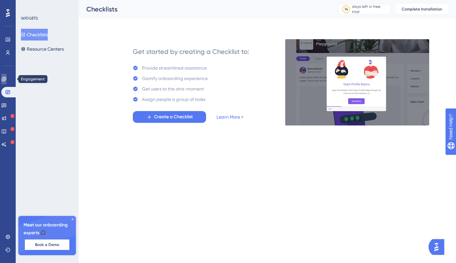
click at [6, 80] on icon at bounding box center [4, 79] width 4 height 4
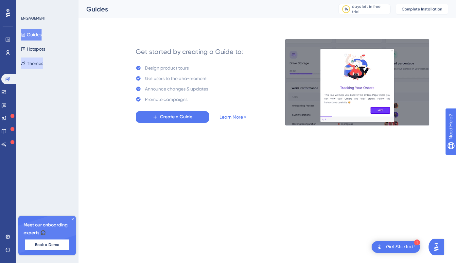
click at [34, 66] on button "Themes" at bounding box center [32, 64] width 22 height 12
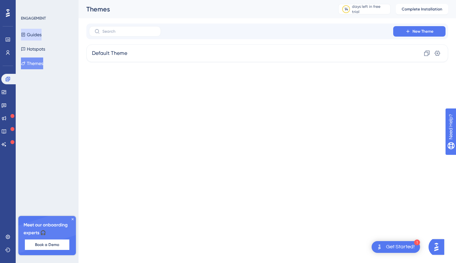
click at [33, 33] on button "Guides" at bounding box center [31, 35] width 21 height 12
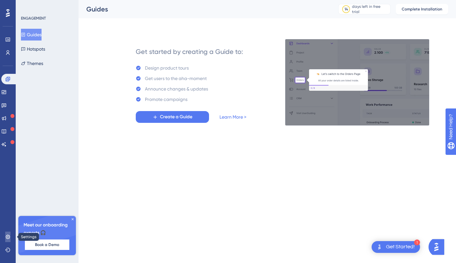
click at [8, 238] on icon at bounding box center [7, 236] width 5 height 5
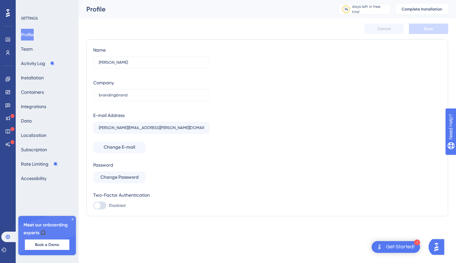
click at [307, 88] on div "Name Lauryn Smith Company brandingbrand E-mail Address lauryn.smith@brandingbra…" at bounding box center [267, 127] width 348 height 163
click at [33, 46] on button "Team" at bounding box center [27, 49] width 12 height 12
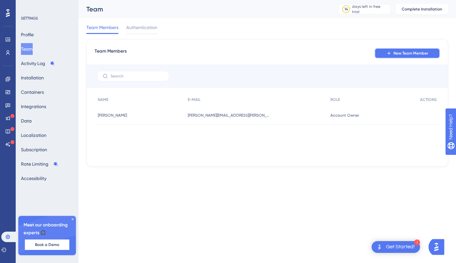
click at [395, 51] on span "New Team Member" at bounding box center [410, 53] width 35 height 5
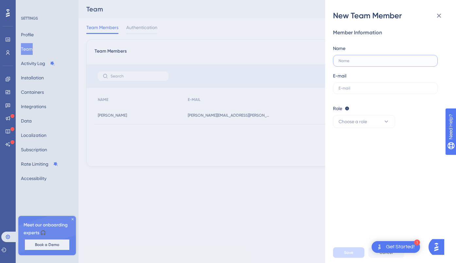
click at [343, 61] on input "text" at bounding box center [384, 61] width 93 height 5
type input "Kendra"
drag, startPoint x: 356, startPoint y: 86, endPoint x: 328, endPoint y: 85, distance: 27.5
click at [329, 85] on div "New Team Member Member Information Name Kendra E-mail kendra Role Editor: Creat…" at bounding box center [390, 131] width 131 height 263
paste input ".davis@brandingbrand.com"
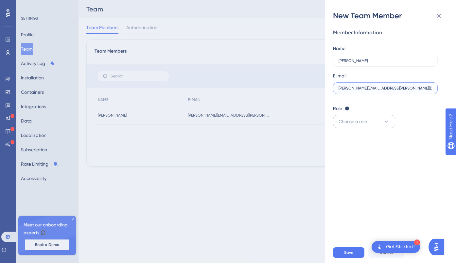
type input "kendra.davis@brandingbrand.com"
click at [365, 121] on span "Choose a role" at bounding box center [352, 122] width 28 height 8
click at [343, 122] on span "Choose a role" at bounding box center [352, 122] width 28 height 8
click at [351, 154] on span "Publisher" at bounding box center [351, 155] width 19 height 8
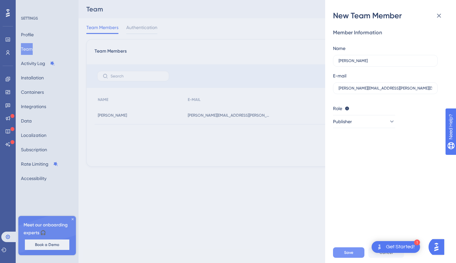
click at [349, 252] on span "Save" at bounding box center [348, 252] width 9 height 5
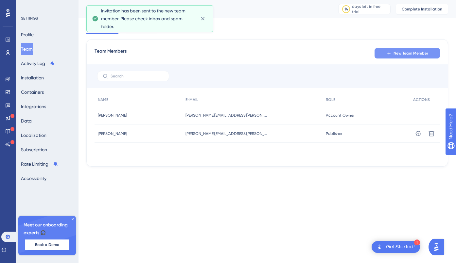
click at [407, 53] on span "New Team Member" at bounding box center [410, 53] width 35 height 5
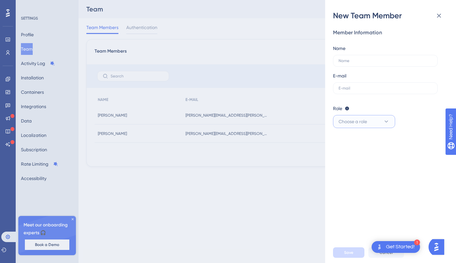
click at [350, 124] on span "Choose a role" at bounding box center [352, 122] width 28 height 8
click at [288, 159] on div "New Team Member Member Information Name E-mail Role Editor: Create & edit mater…" at bounding box center [228, 131] width 456 height 263
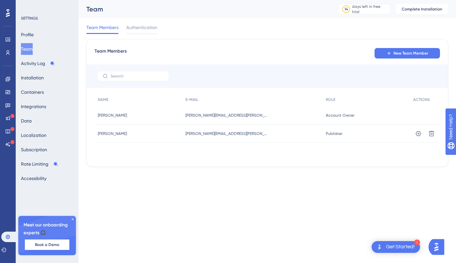
click at [331, 115] on span "Account Owner" at bounding box center [340, 115] width 29 height 5
click at [238, 137] on div "kendra.davis@brandingbrand.com kendra.davis@brandingbrand.com" at bounding box center [252, 134] width 140 height 18
click at [230, 134] on span "kendra.davis@brandingbrand.com" at bounding box center [226, 133] width 82 height 5
click at [109, 134] on span "Kendra" at bounding box center [112, 133] width 29 height 5
click at [419, 133] on icon at bounding box center [418, 133] width 7 height 7
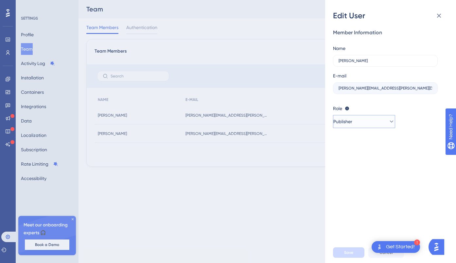
click at [388, 122] on icon at bounding box center [391, 121] width 7 height 7
click at [291, 158] on div "Edit User Member Information Name Kendra E-mail kendra.davis@brandingbrand.com …" at bounding box center [228, 131] width 456 height 263
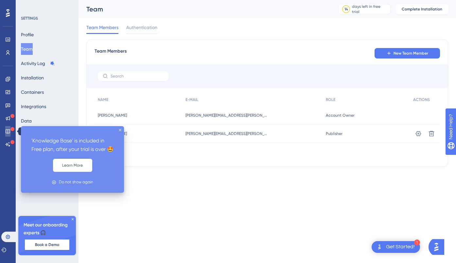
click at [7, 132] on icon at bounding box center [7, 131] width 5 height 5
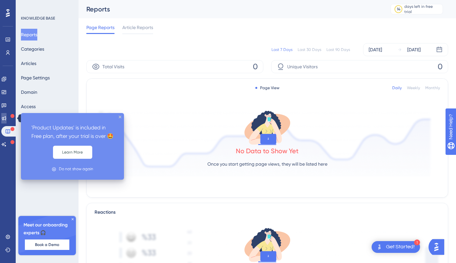
click at [6, 118] on icon at bounding box center [4, 118] width 4 height 4
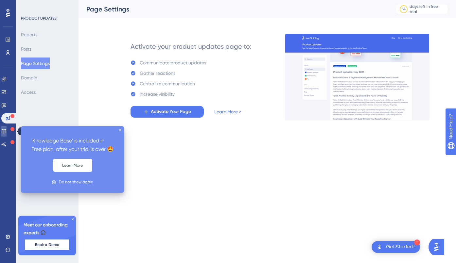
click at [7, 131] on icon at bounding box center [3, 131] width 5 height 5
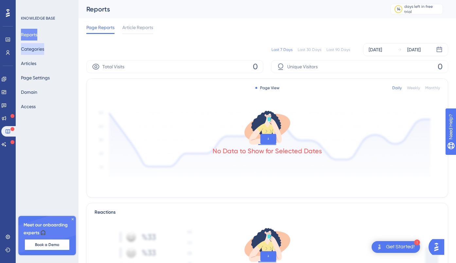
click at [42, 48] on button "Categories" at bounding box center [32, 49] width 23 height 12
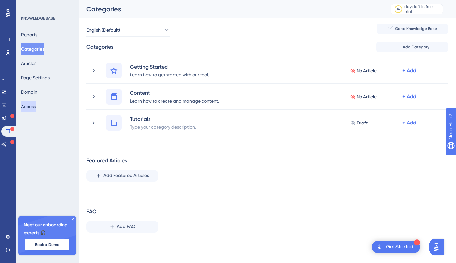
click at [33, 106] on button "Access" at bounding box center [28, 107] width 15 height 12
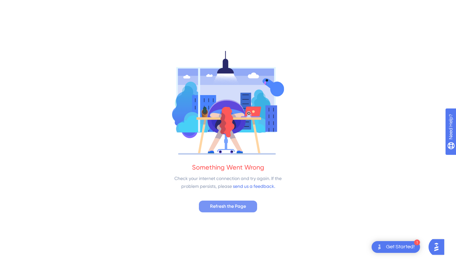
click at [241, 212] on button "Refresh the Page" at bounding box center [228, 207] width 58 height 12
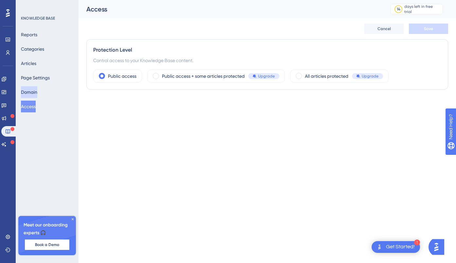
click at [32, 93] on button "Domain" at bounding box center [29, 92] width 16 height 12
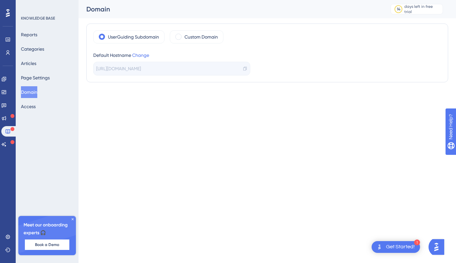
click at [136, 70] on span "[URL][DOMAIN_NAME]" at bounding box center [118, 69] width 45 height 8
click at [141, 69] on span "[URL][DOMAIN_NAME]" at bounding box center [118, 69] width 45 height 8
click at [243, 66] on icon at bounding box center [245, 68] width 5 height 5
click at [33, 64] on button "Articles" at bounding box center [28, 64] width 15 height 12
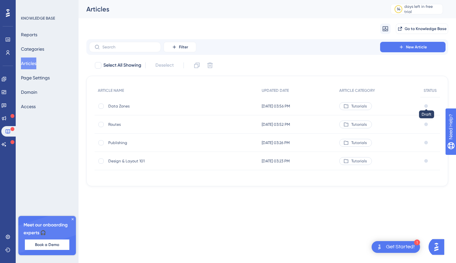
click at [426, 107] on div at bounding box center [426, 106] width 4 height 4
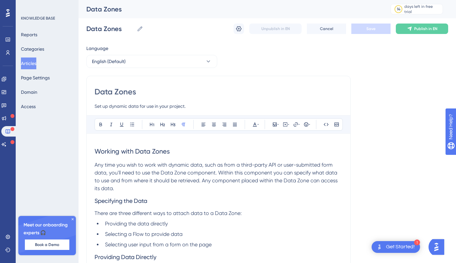
scroll to position [1277, 0]
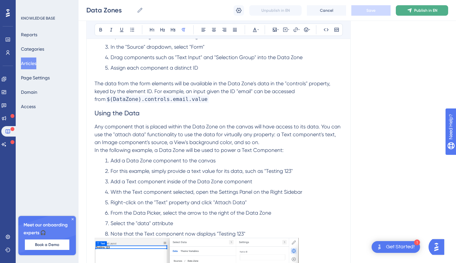
click at [420, 11] on span "Publish in EN" at bounding box center [425, 10] width 23 height 5
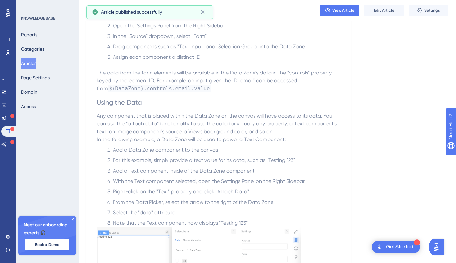
click at [31, 65] on button "Articles" at bounding box center [28, 64] width 15 height 12
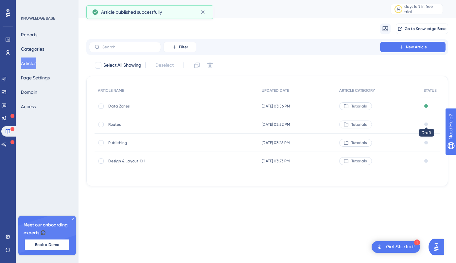
click at [426, 124] on div at bounding box center [426, 125] width 4 height 4
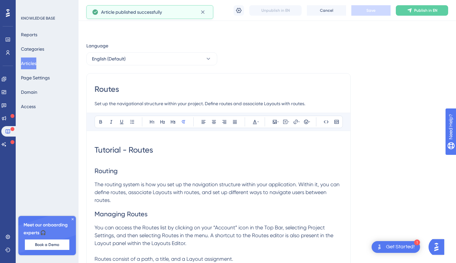
scroll to position [808, 0]
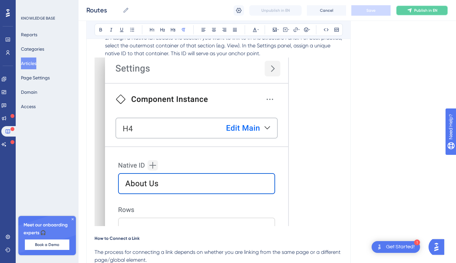
click at [415, 11] on span "Publish in EN" at bounding box center [425, 10] width 23 height 5
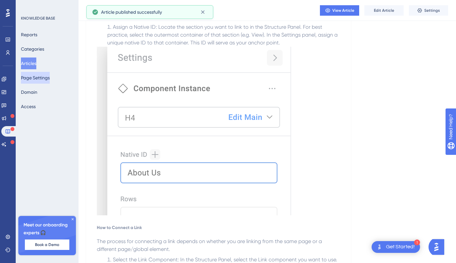
click at [33, 76] on button "Page Settings" at bounding box center [35, 78] width 29 height 12
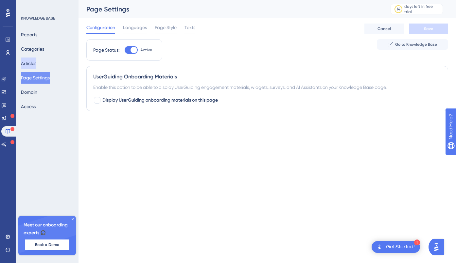
click at [31, 64] on button "Articles" at bounding box center [28, 64] width 15 height 12
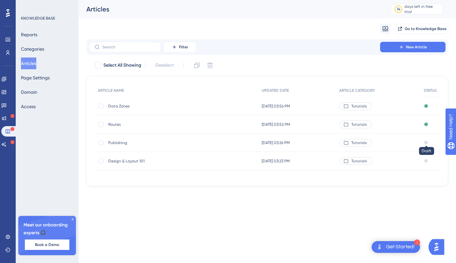
click at [425, 143] on div at bounding box center [426, 143] width 4 height 4
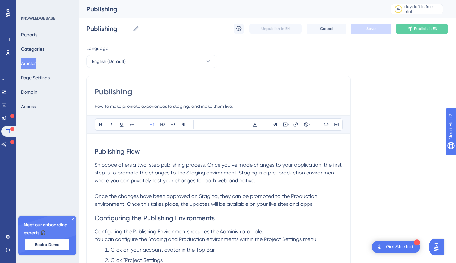
scroll to position [579, 0]
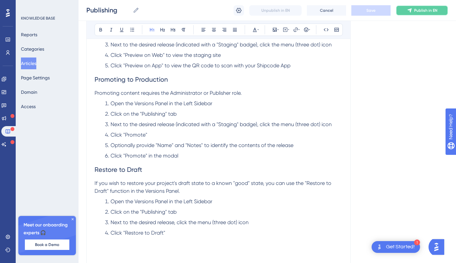
click at [415, 11] on span "Publish in EN" at bounding box center [425, 10] width 23 height 5
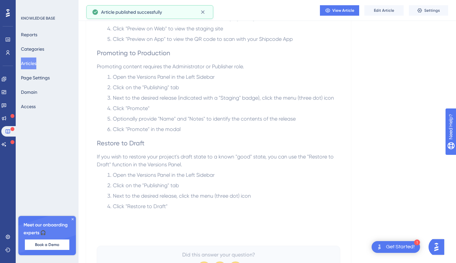
click at [34, 66] on button "Articles" at bounding box center [28, 64] width 15 height 12
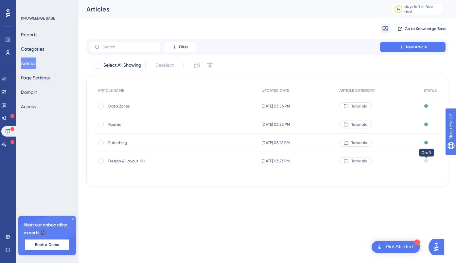
click at [427, 161] on div at bounding box center [426, 161] width 4 height 4
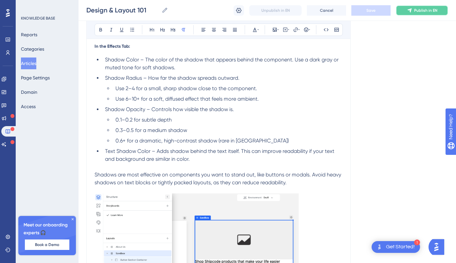
click at [424, 12] on span "Publish in EN" at bounding box center [425, 10] width 23 height 5
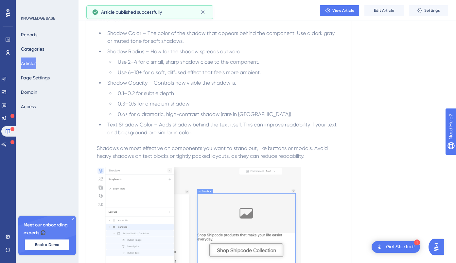
scroll to position [4386, 0]
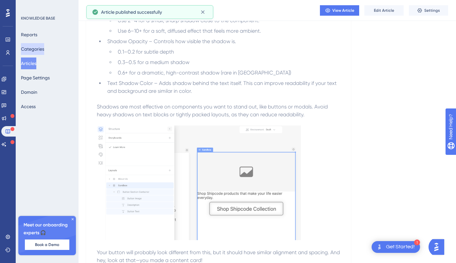
click at [36, 50] on button "Categories" at bounding box center [32, 49] width 23 height 12
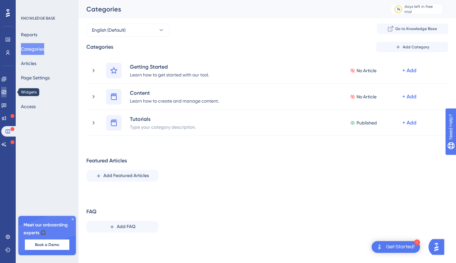
click at [7, 91] on icon at bounding box center [3, 92] width 5 height 5
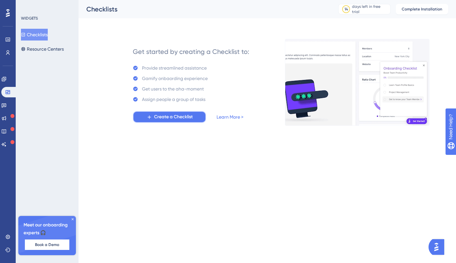
click at [161, 119] on span "Create a Checklist" at bounding box center [173, 117] width 39 height 8
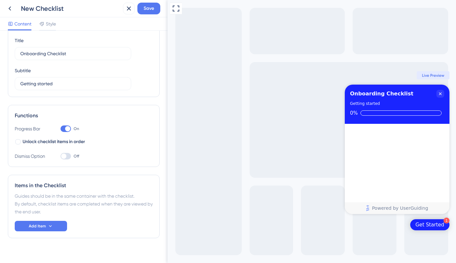
scroll to position [22, 0]
click at [432, 225] on div "Get Started" at bounding box center [429, 225] width 29 height 7
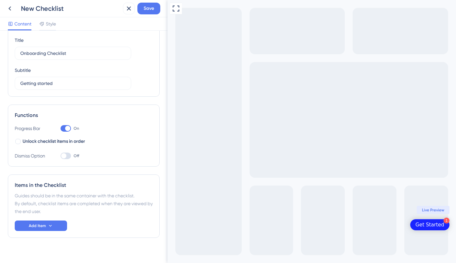
click at [432, 225] on div "Get Started" at bounding box center [429, 225] width 29 height 7
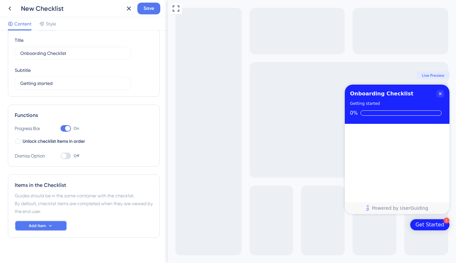
click at [41, 225] on span "Add Item" at bounding box center [37, 225] width 17 height 5
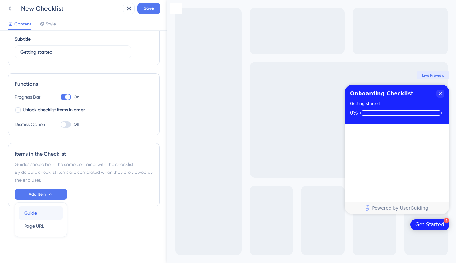
click at [33, 217] on span "Guide" at bounding box center [30, 213] width 13 height 8
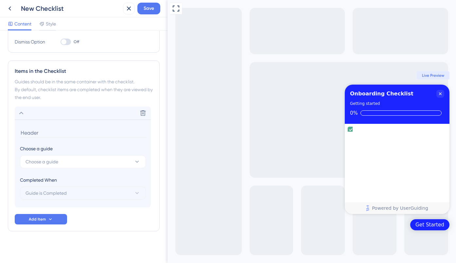
scroll to position [139, 0]
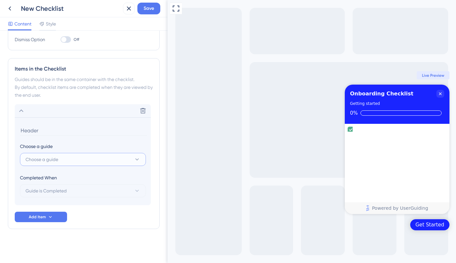
click at [51, 160] on span "Choose a guide" at bounding box center [41, 160] width 33 height 8
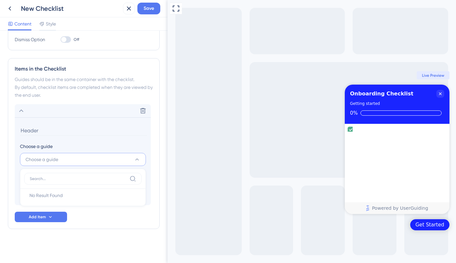
click at [51, 160] on span "Choose a guide" at bounding box center [41, 160] width 33 height 8
